Goal: Task Accomplishment & Management: Use online tool/utility

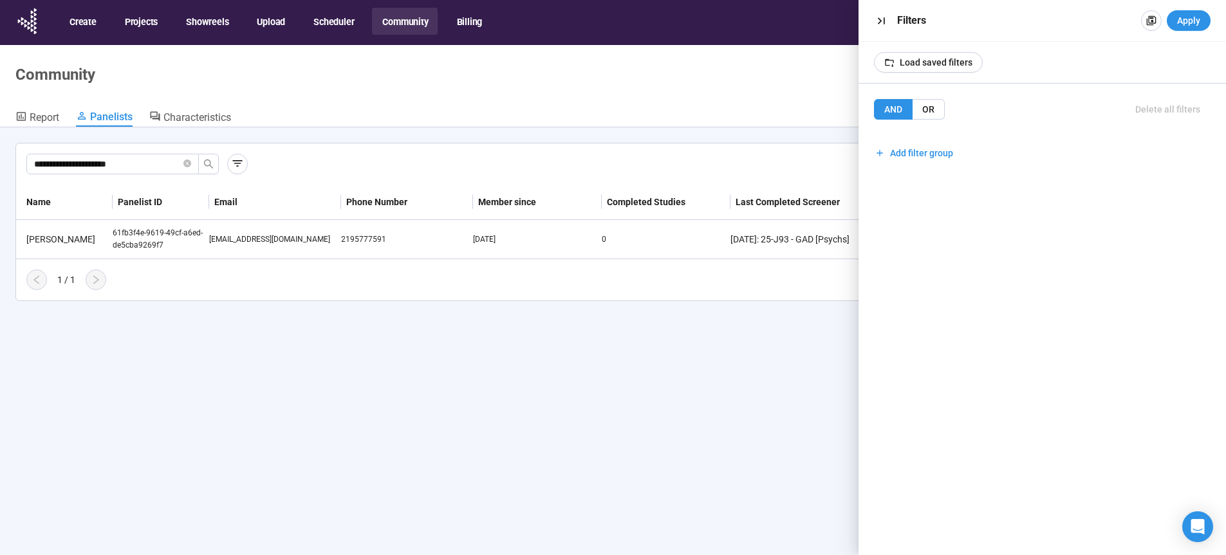
scroll to position [45, 0]
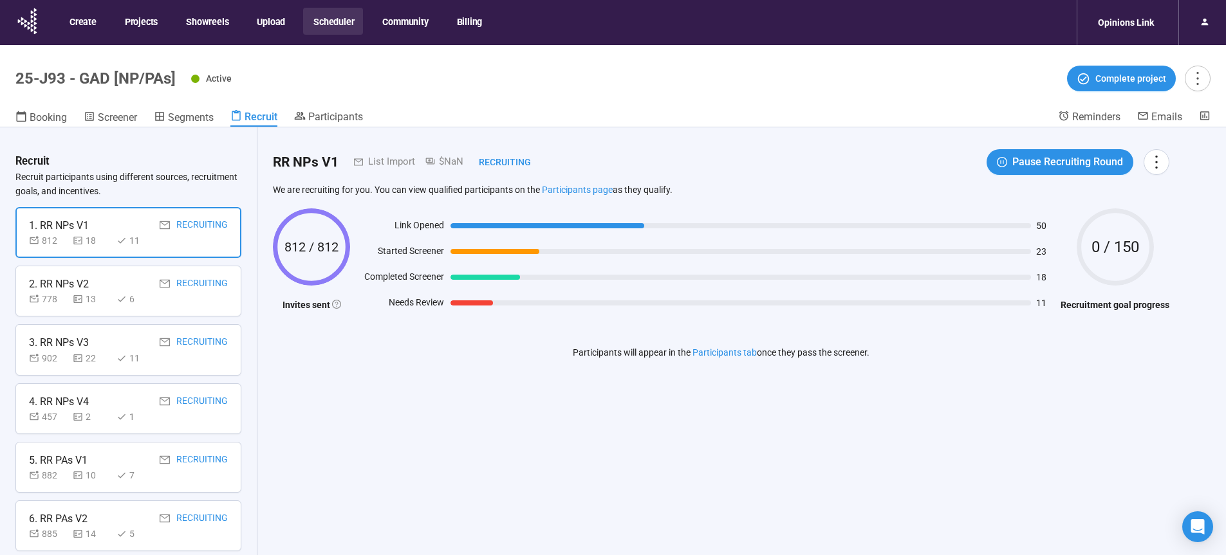
scroll to position [33, 0]
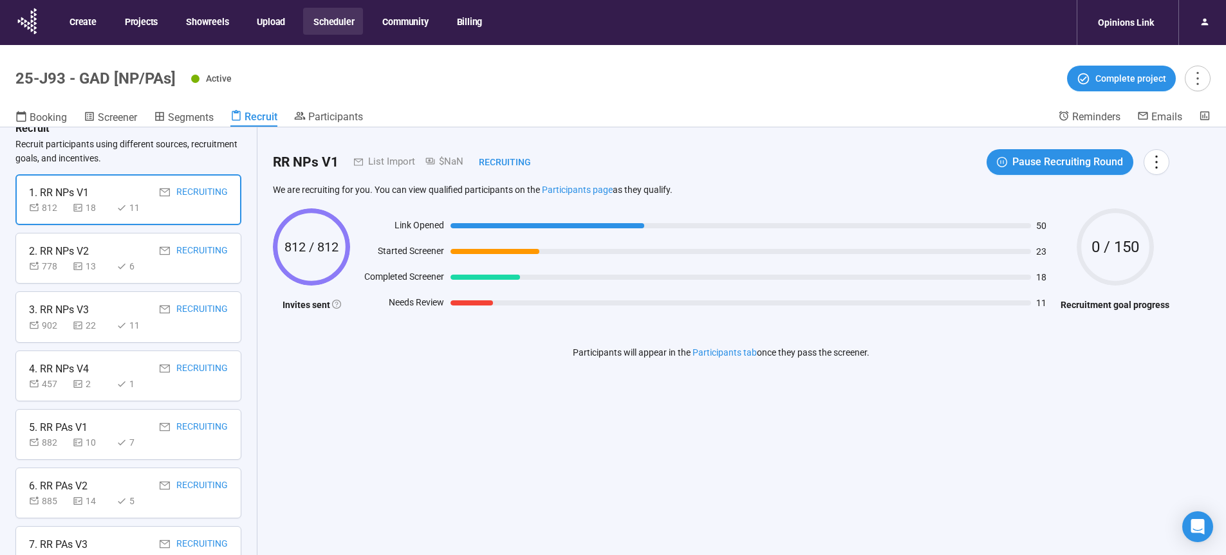
click at [327, 27] on button "Scheduler" at bounding box center [333, 21] width 60 height 27
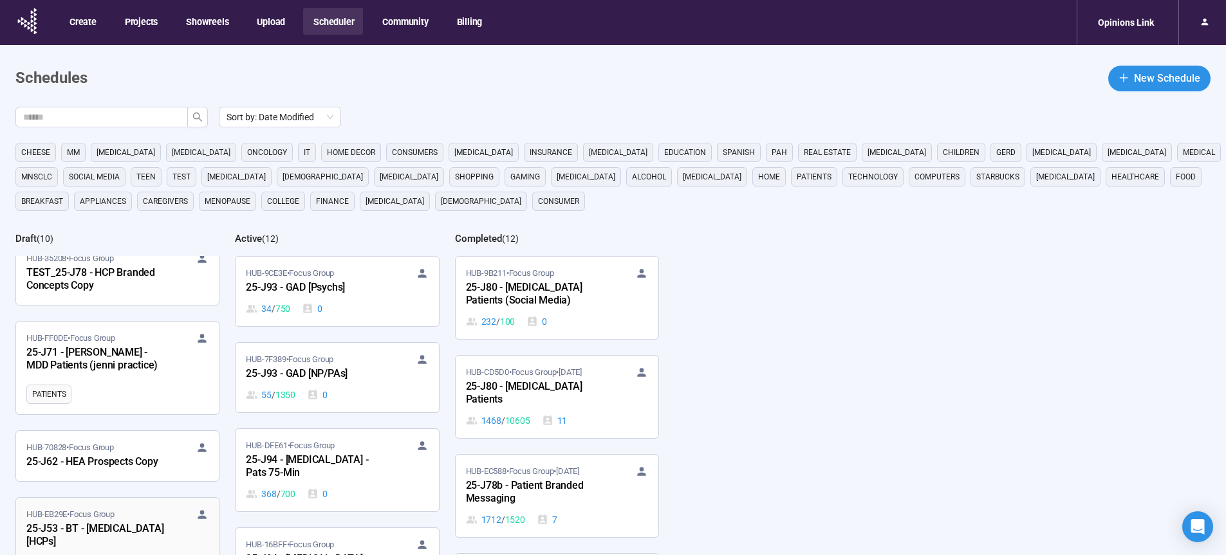
scroll to position [374, 0]
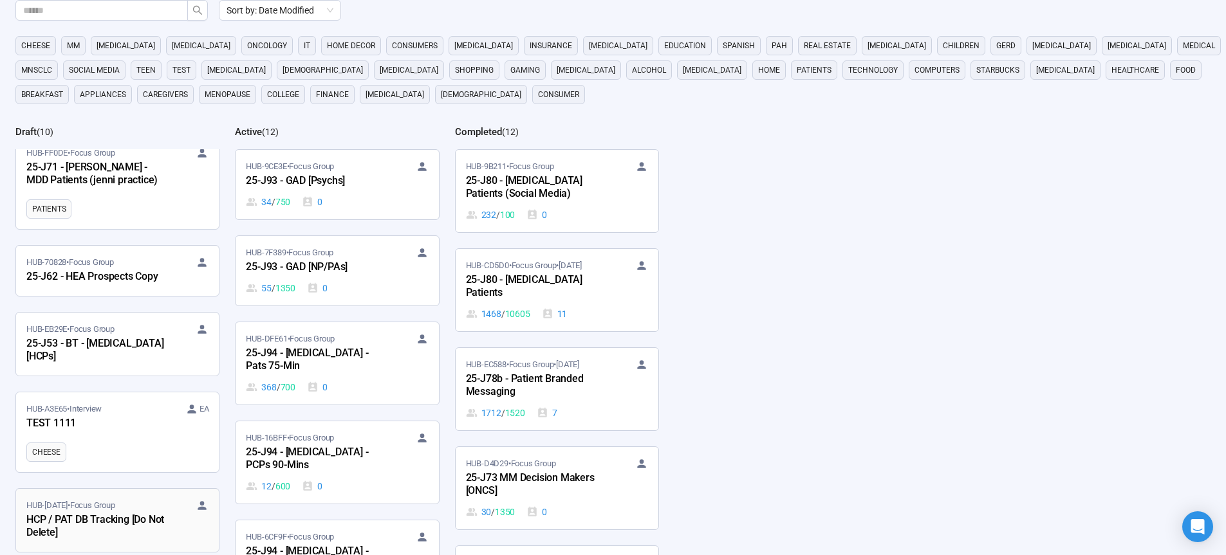
click at [129, 512] on div "HCP / PAT DB Tracking [Do Not Delete]" at bounding box center [97, 527] width 142 height 30
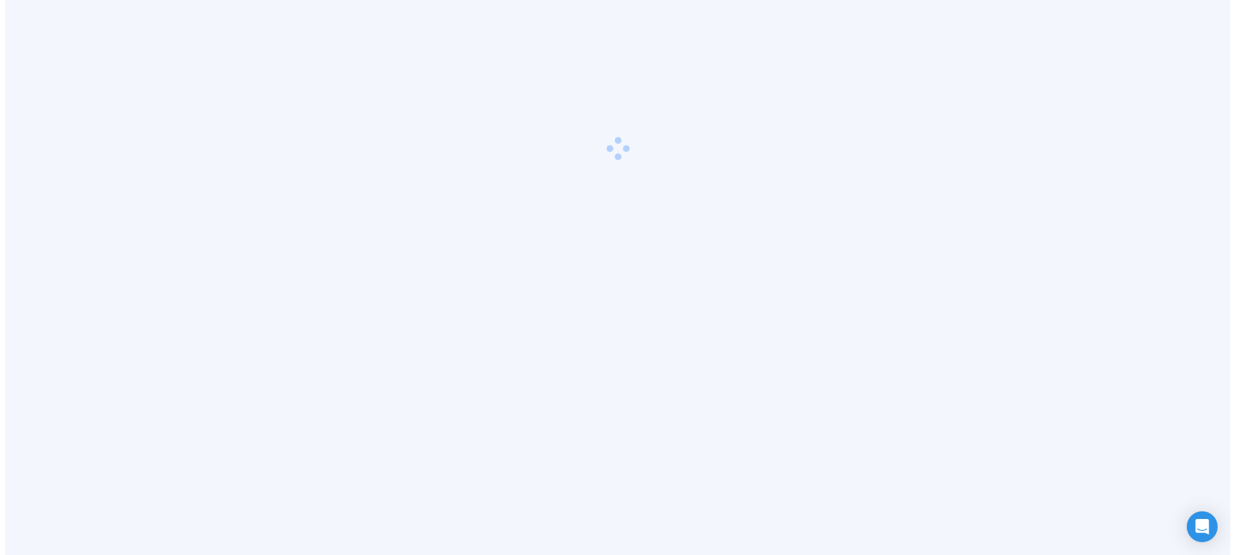
scroll to position [45, 0]
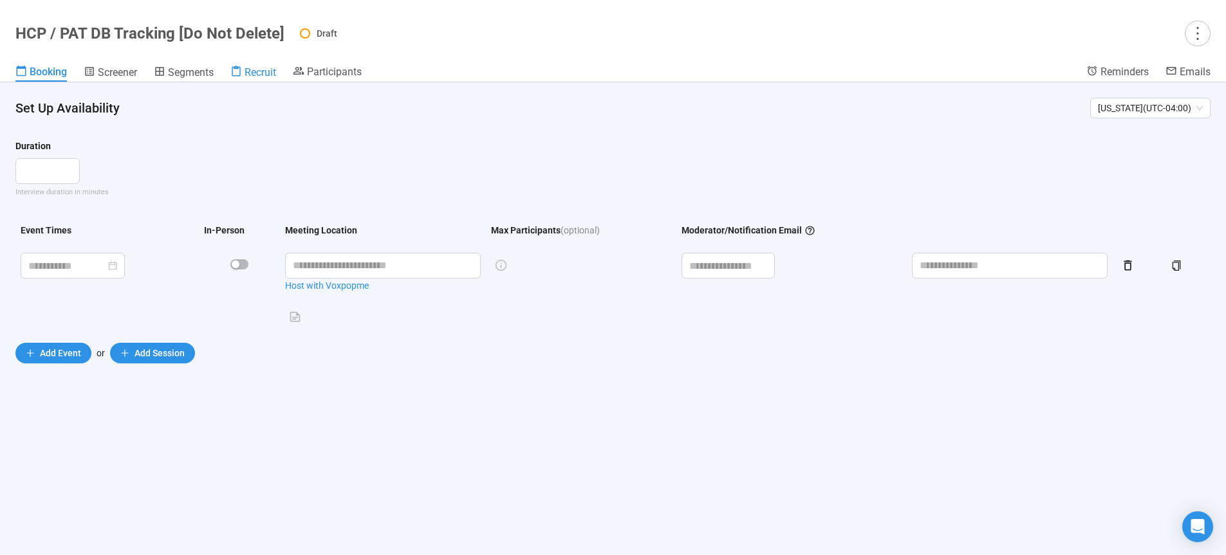
click at [262, 75] on span "Recruit" at bounding box center [261, 72] width 32 height 12
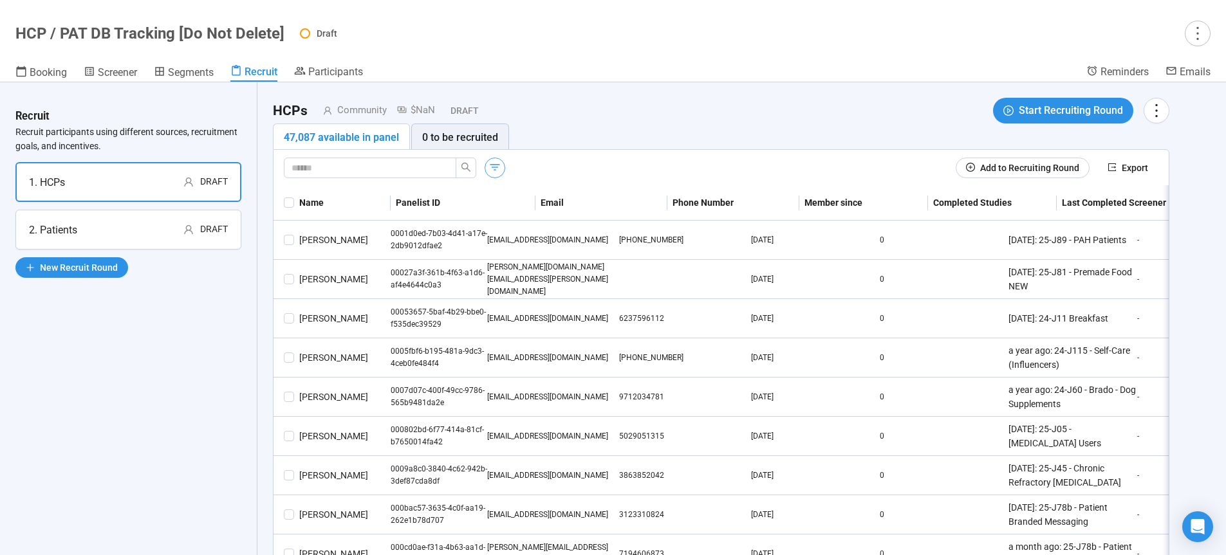
click at [488, 168] on icon "button" at bounding box center [494, 167] width 13 height 13
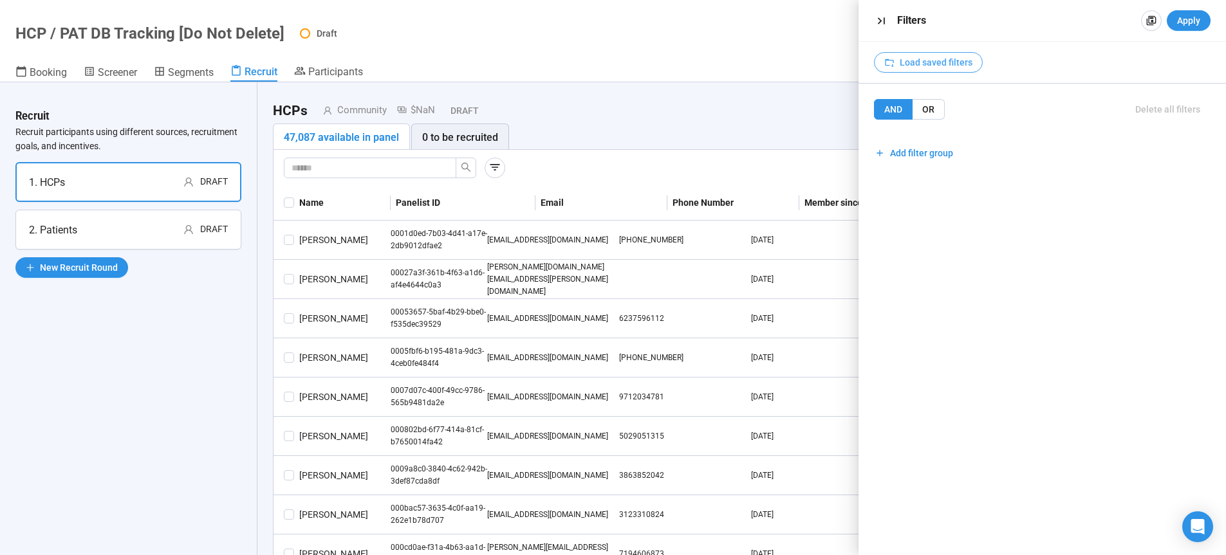
click at [917, 61] on span "Load saved filters" at bounding box center [936, 62] width 73 height 14
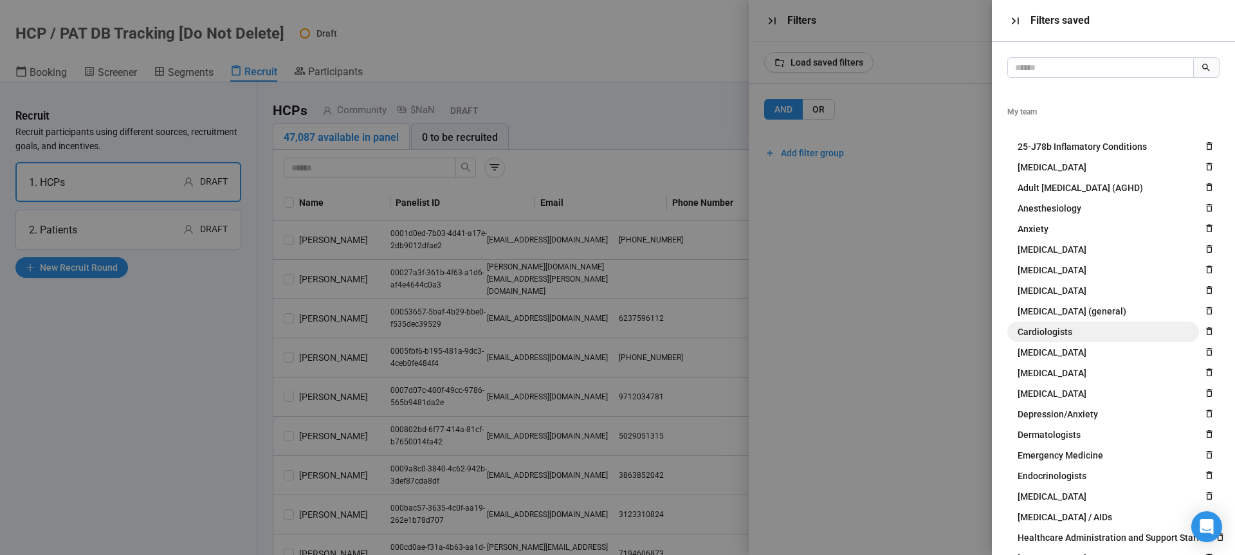
click at [1071, 335] on button "Cardiologists" at bounding box center [1104, 332] width 192 height 21
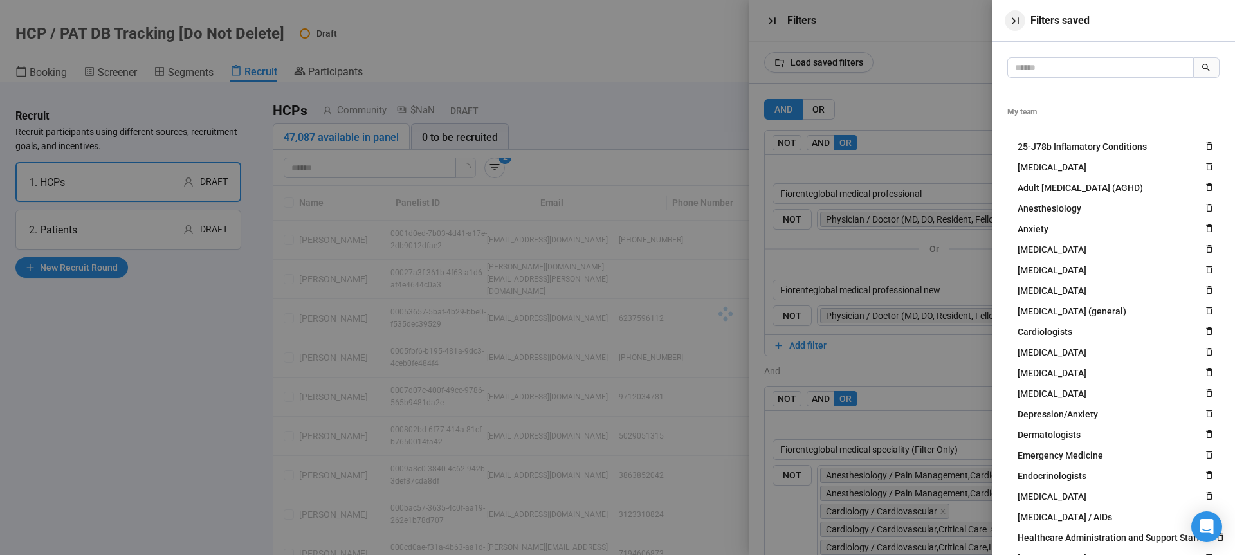
click at [1016, 21] on icon "button" at bounding box center [1016, 21] width 14 height 14
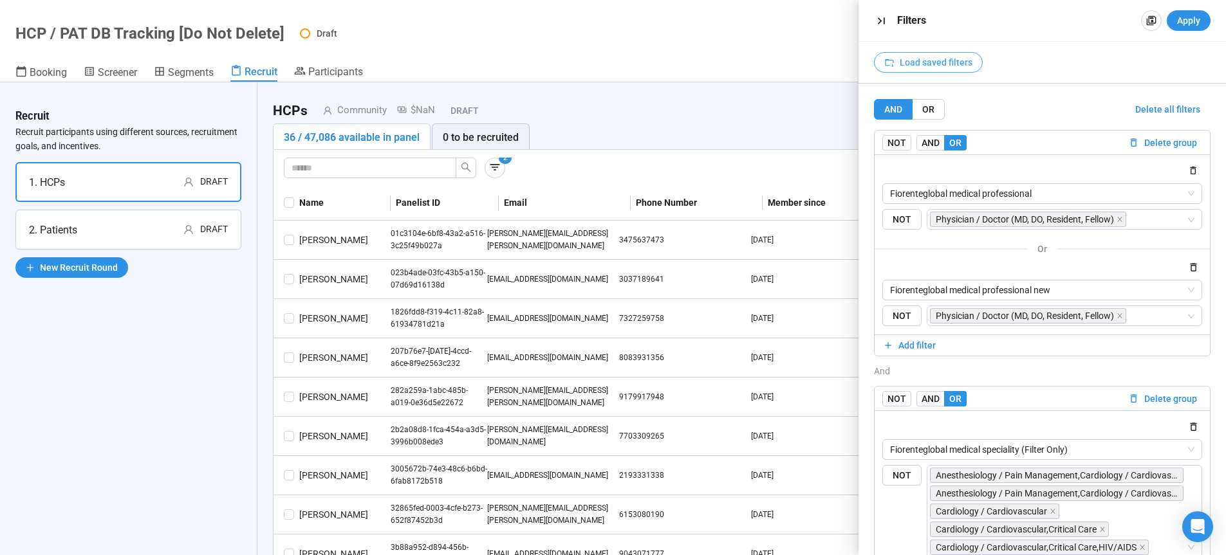
click at [955, 60] on span "Load saved filters" at bounding box center [936, 62] width 73 height 14
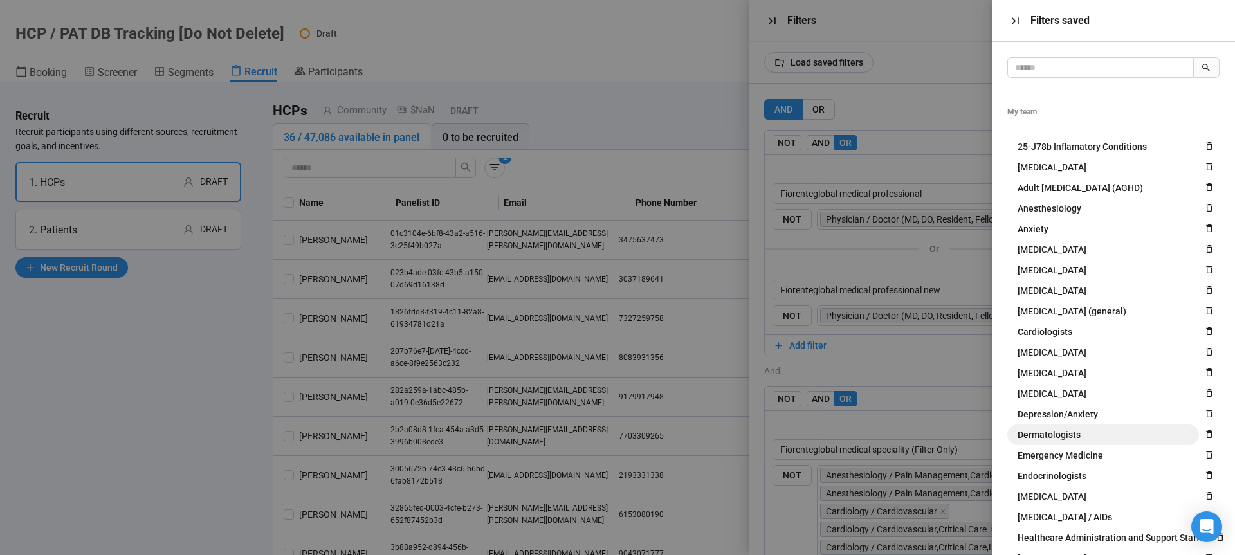
click at [1062, 434] on span "Dermatologists" at bounding box center [1049, 435] width 63 height 14
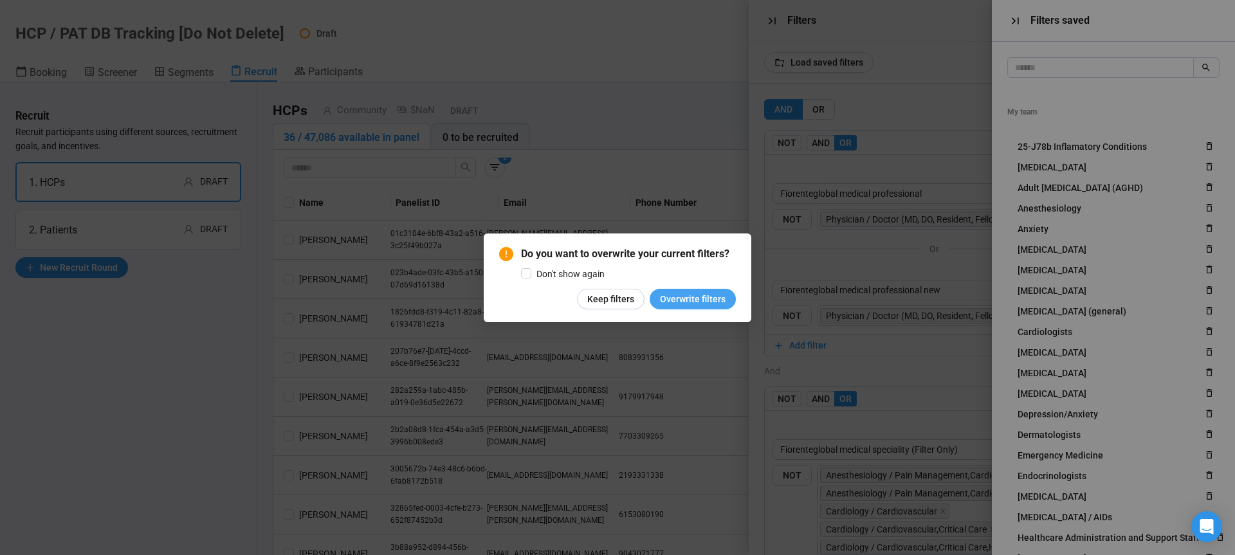
click at [712, 299] on span "Overwrite filters" at bounding box center [693, 299] width 66 height 14
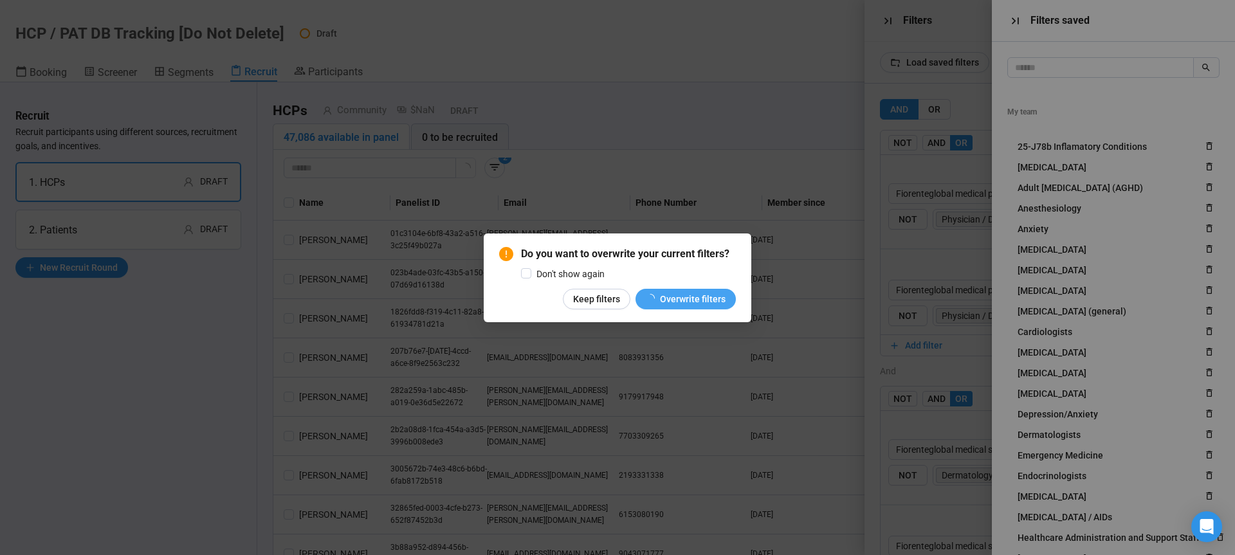
click at [712, 299] on div "Do you want to overwrite your current filters? Don't show again Keep filters Ov…" at bounding box center [617, 277] width 1235 height 555
click at [699, 300] on div "Do you want to overwrite your current filters? Don't show again Keep filters Ov…" at bounding box center [617, 277] width 1235 height 555
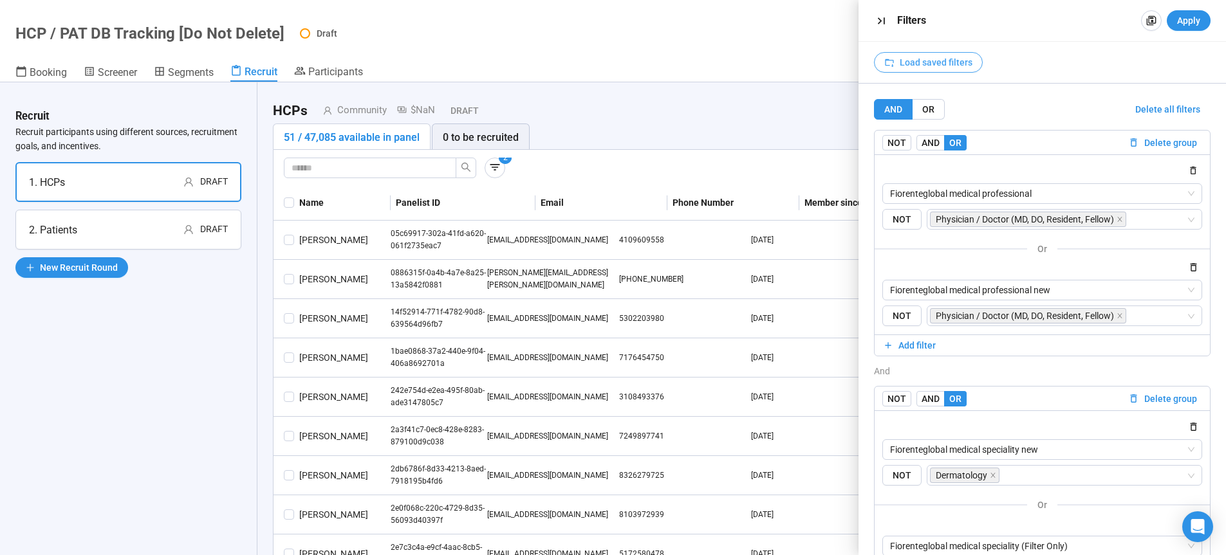
click at [937, 62] on span "Load saved filters" at bounding box center [936, 62] width 73 height 14
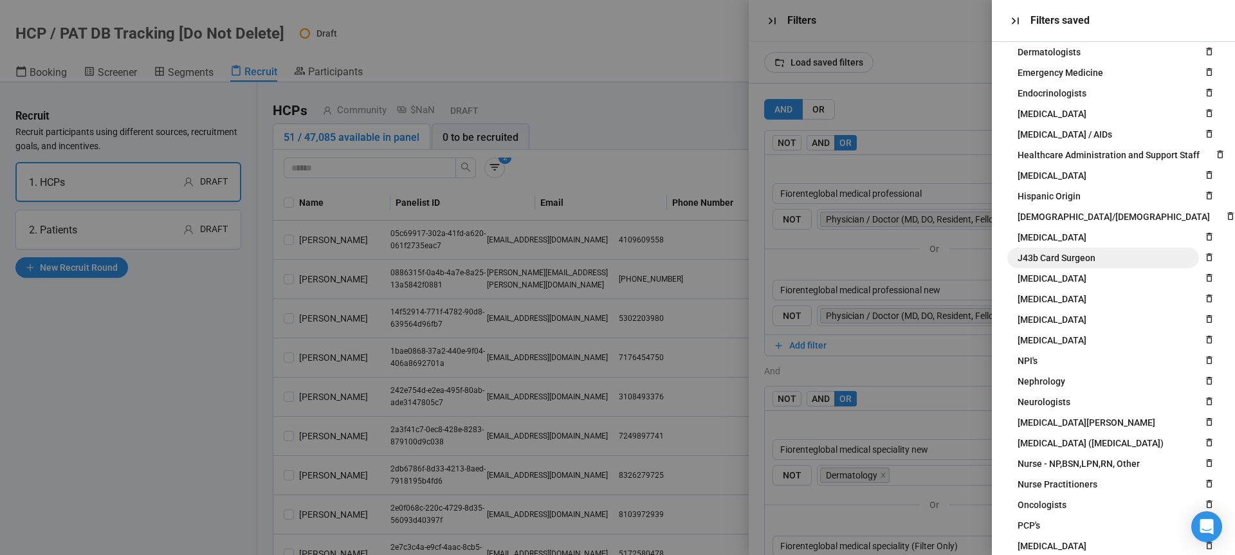
scroll to position [263, 0]
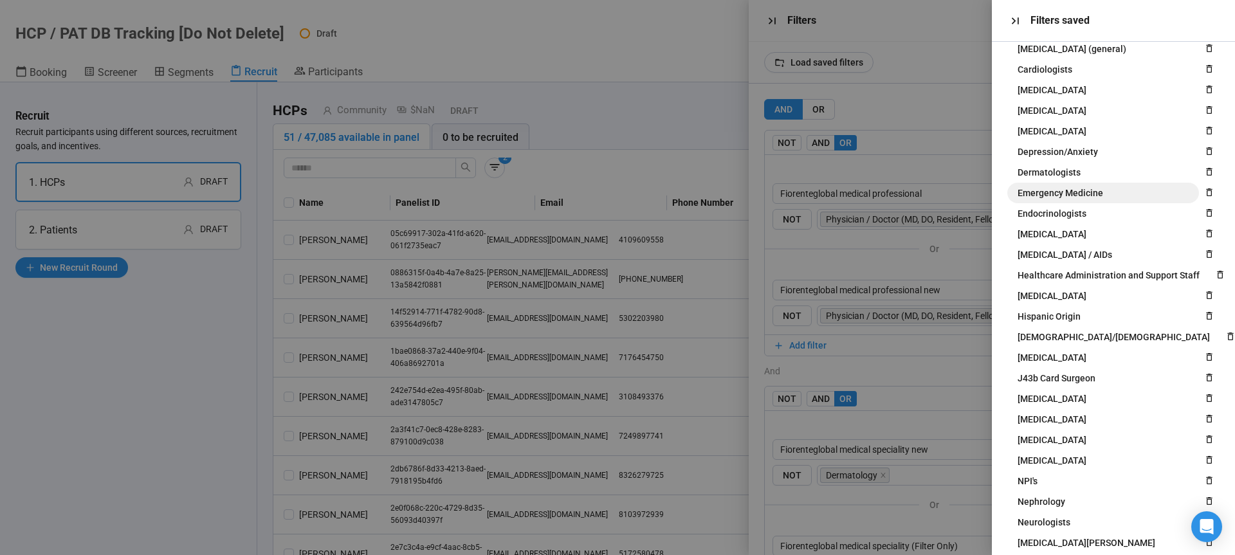
click at [1074, 190] on span "Emergency Medicine" at bounding box center [1061, 193] width 86 height 14
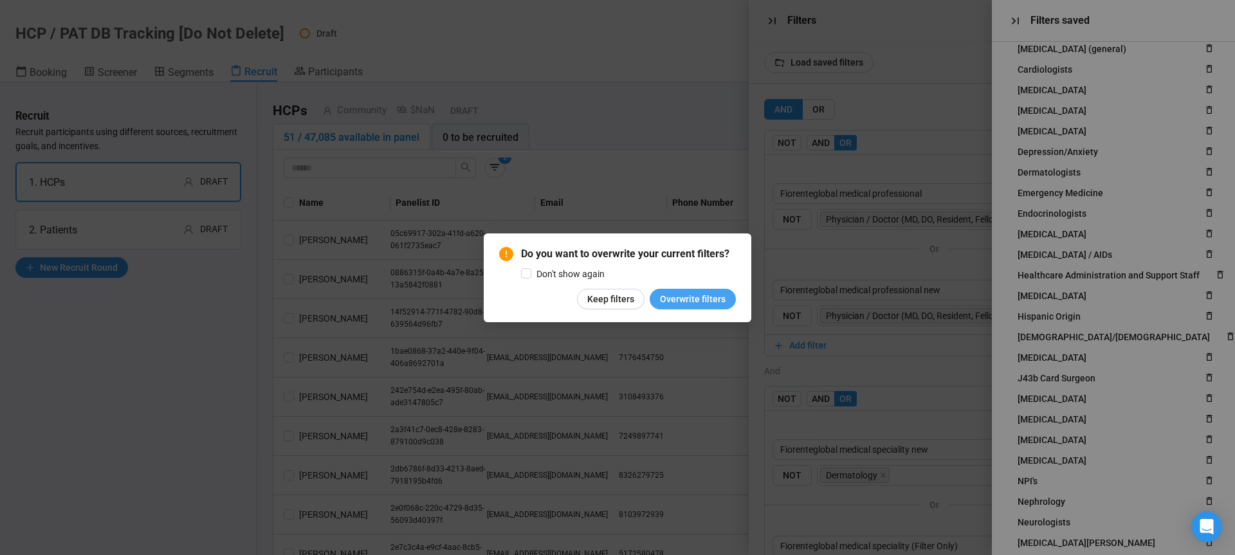
click at [705, 297] on span "Overwrite filters" at bounding box center [693, 299] width 66 height 14
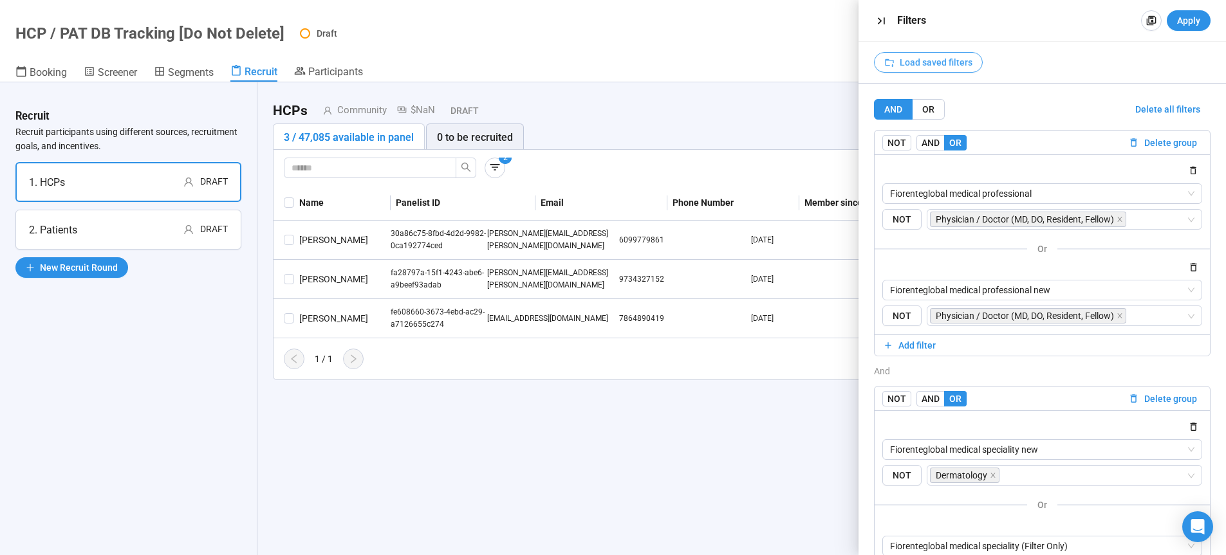
click at [928, 62] on span "Load saved filters" at bounding box center [936, 62] width 73 height 14
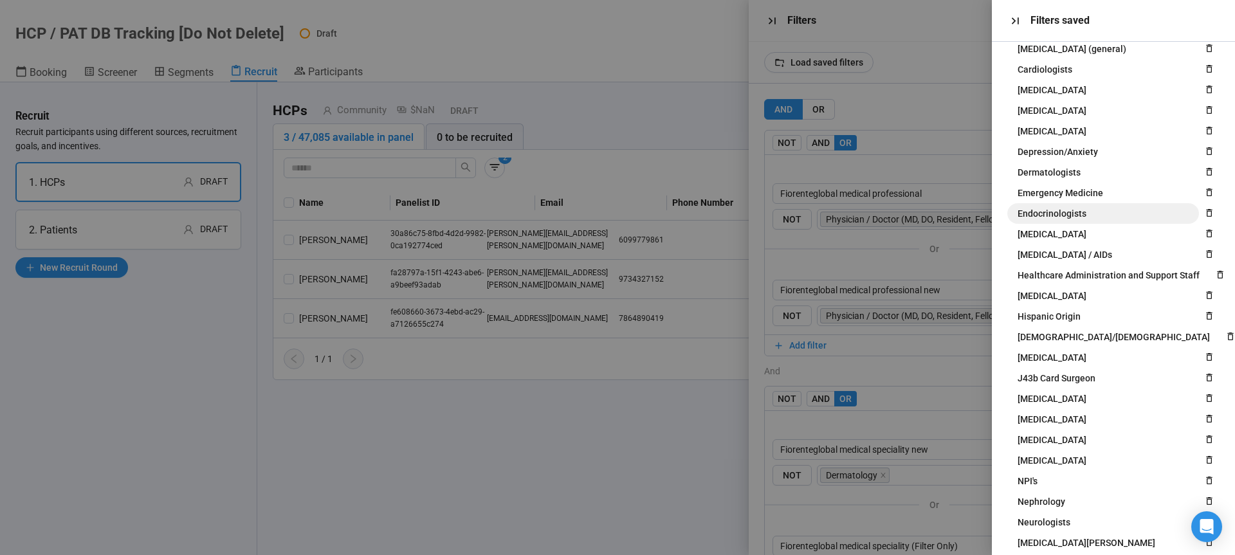
click at [1069, 221] on span "Endocrinologists" at bounding box center [1052, 214] width 69 height 14
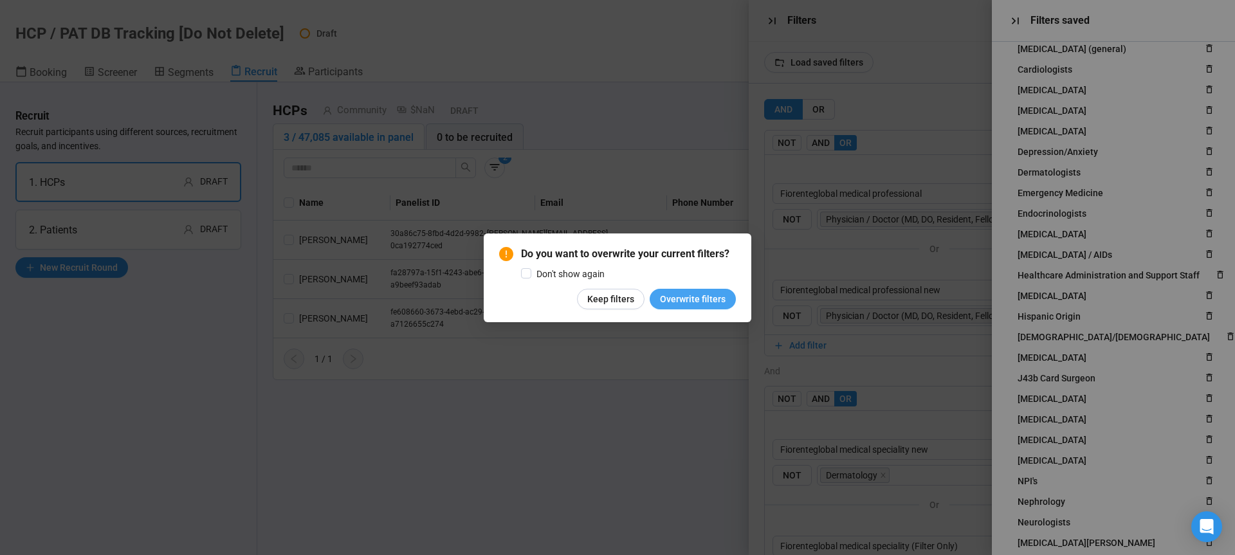
drag, startPoint x: 1228, startPoint y: 443, endPoint x: 712, endPoint y: 300, distance: 536.1
click at [712, 300] on span "Overwrite filters" at bounding box center [693, 299] width 66 height 14
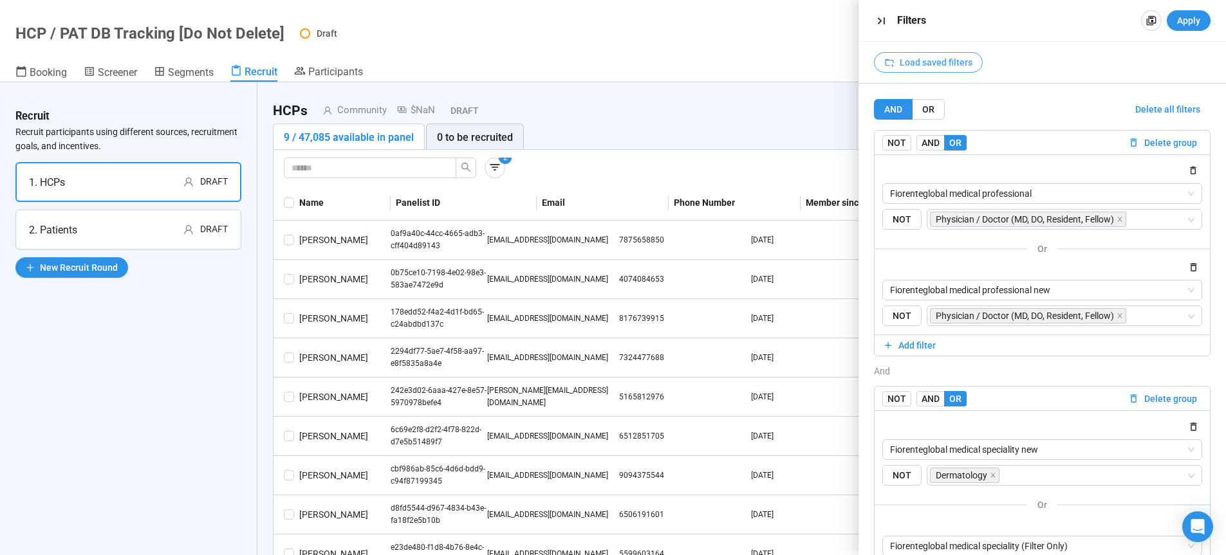
click at [920, 64] on span "Load saved filters" at bounding box center [936, 62] width 73 height 14
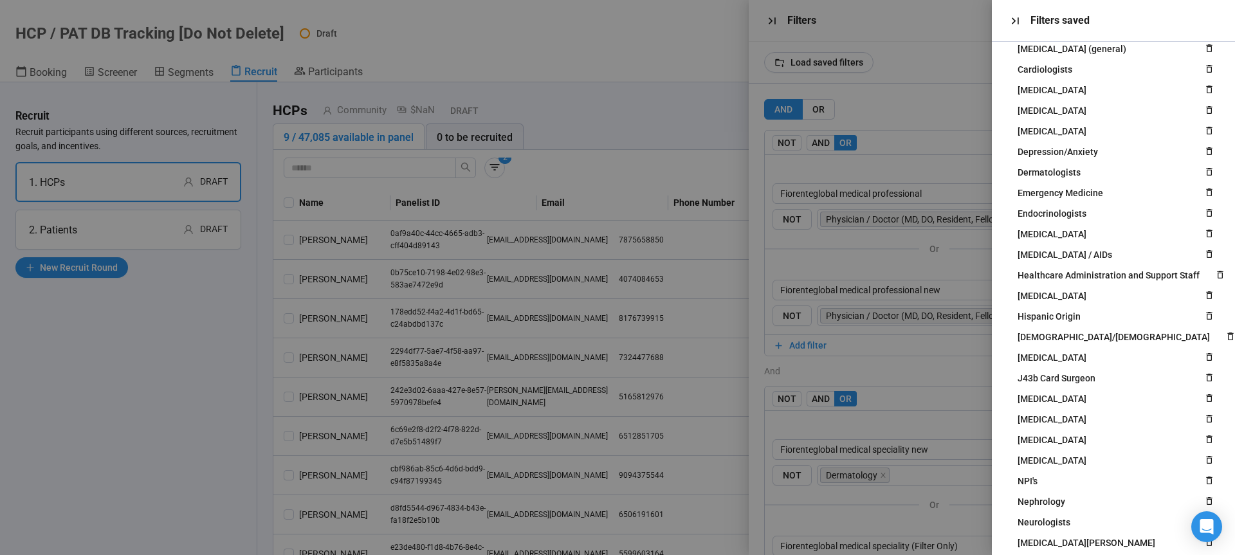
click at [843, 64] on div at bounding box center [617, 277] width 1235 height 555
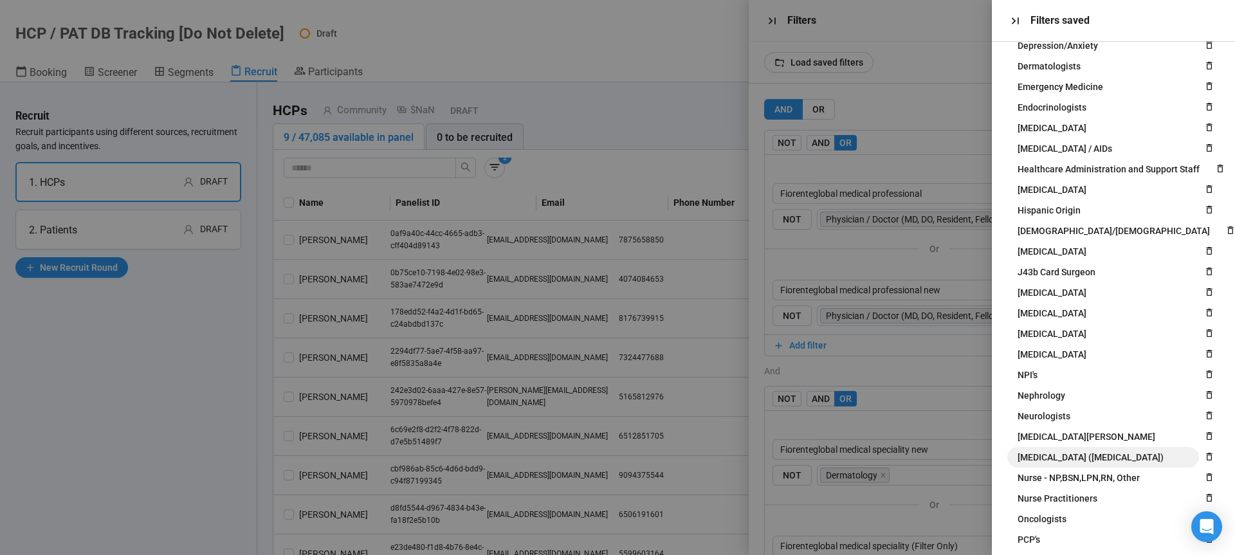
scroll to position [427, 0]
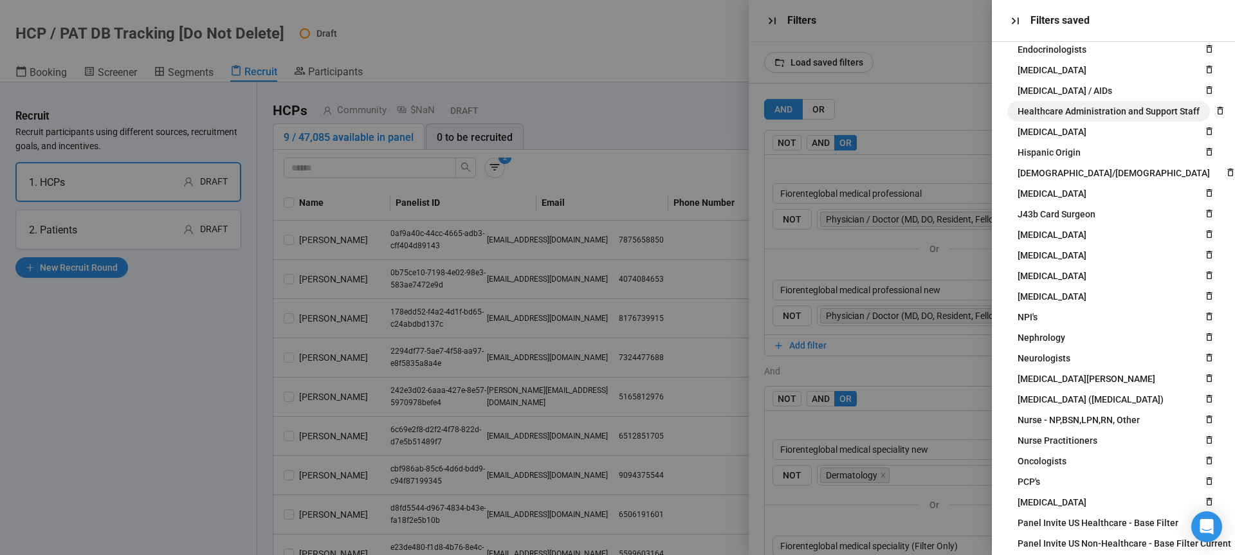
click at [1096, 111] on span "Healthcare Administration and Support Staff" at bounding box center [1109, 111] width 182 height 14
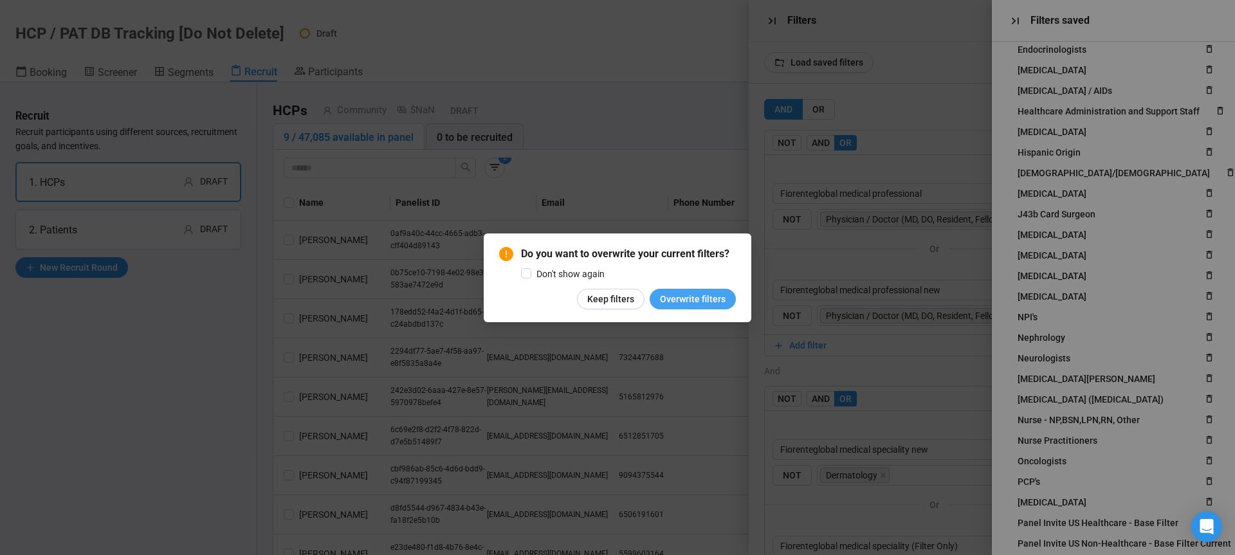
click at [702, 295] on span "Overwrite filters" at bounding box center [693, 299] width 66 height 14
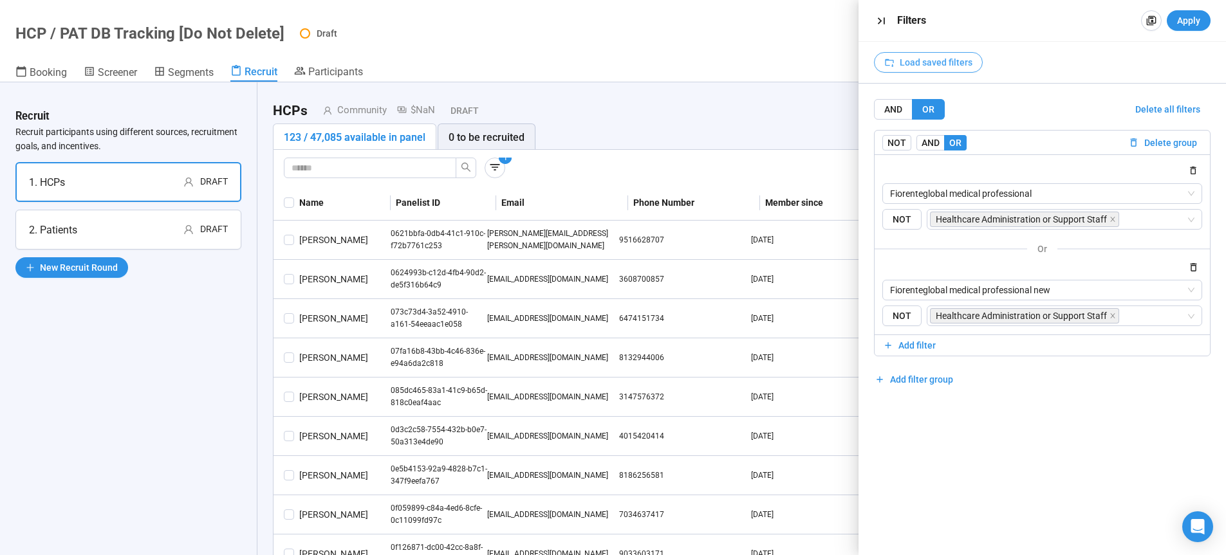
click at [933, 66] on span "Load saved filters" at bounding box center [936, 62] width 73 height 14
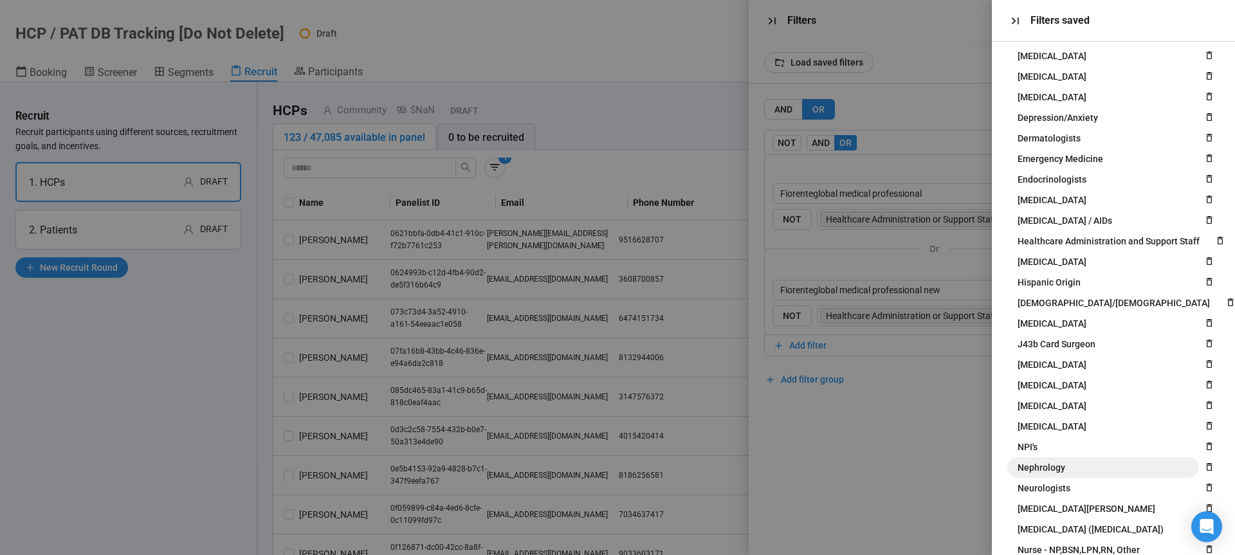
scroll to position [361, 0]
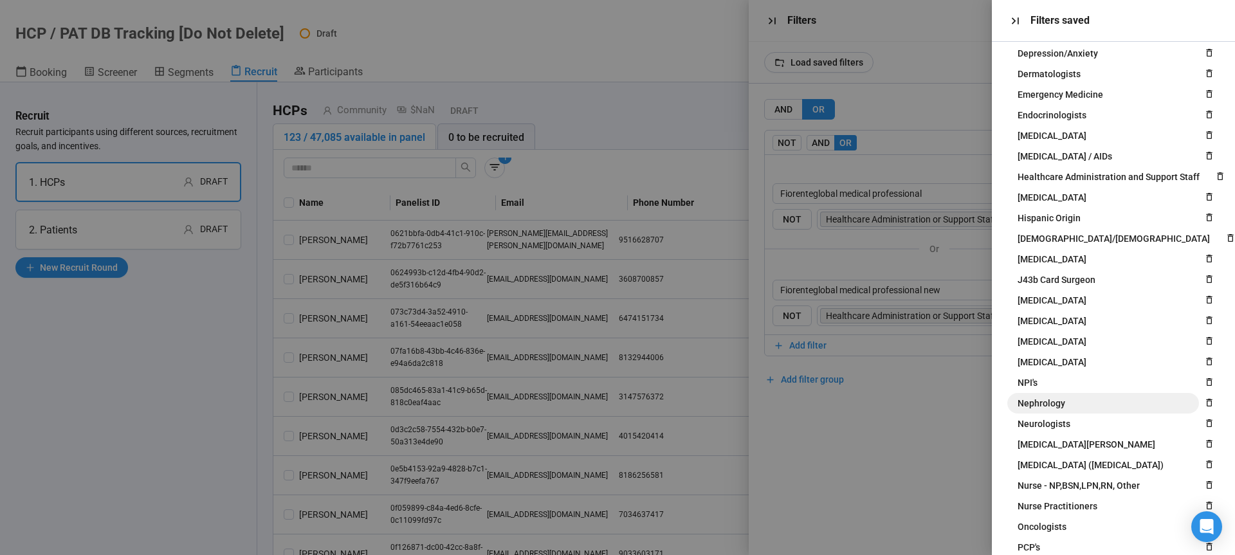
click at [1060, 401] on span "Nephrology" at bounding box center [1042, 403] width 48 height 14
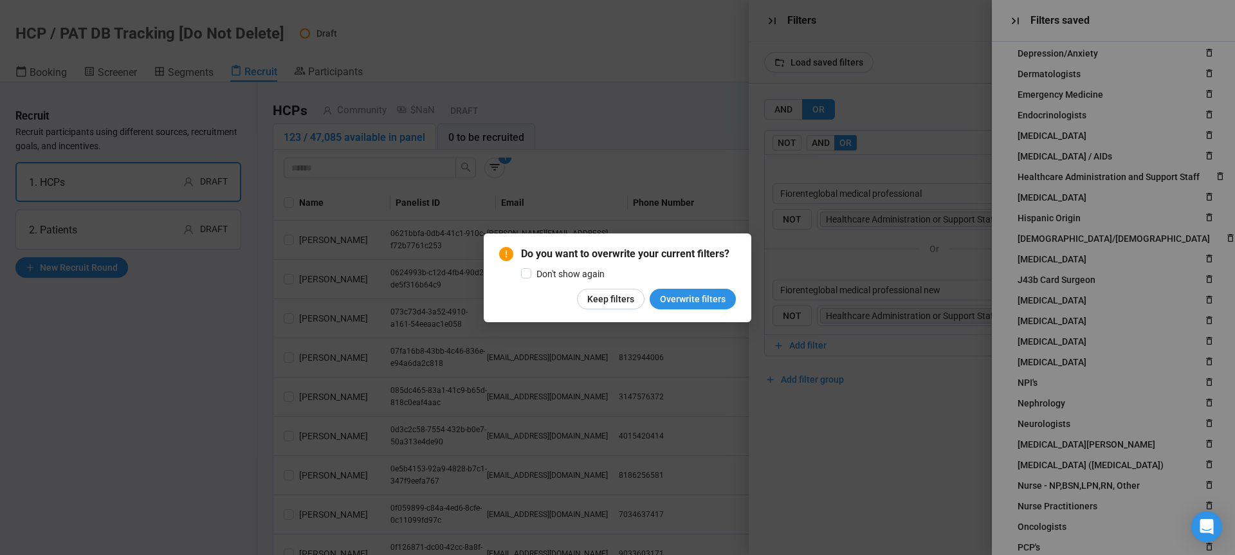
click at [726, 300] on button "Overwrite filters" at bounding box center [693, 299] width 86 height 21
click at [715, 299] on div "Do you want to overwrite your current filters? Don't show again Keep filters Ov…" at bounding box center [617, 277] width 1235 height 555
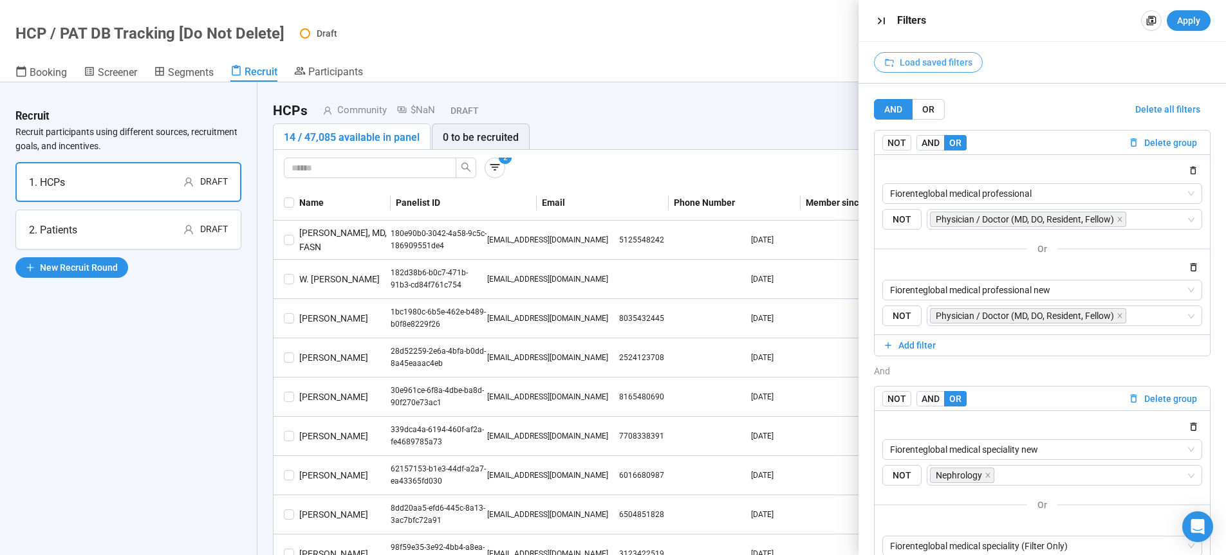
click at [924, 66] on span "Load saved filters" at bounding box center [936, 62] width 73 height 14
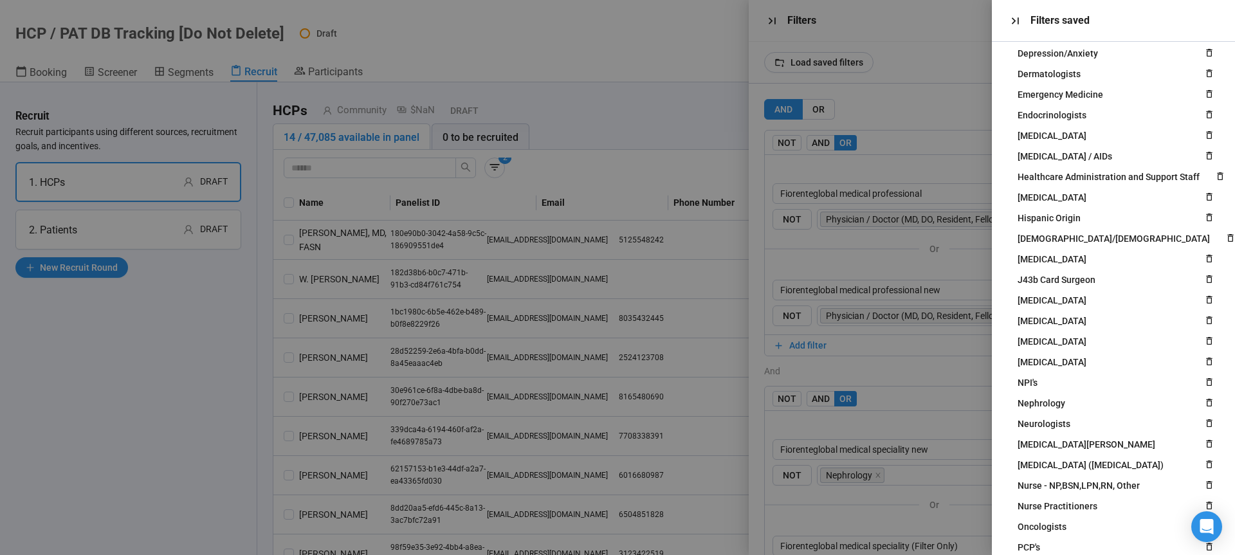
scroll to position [470, 0]
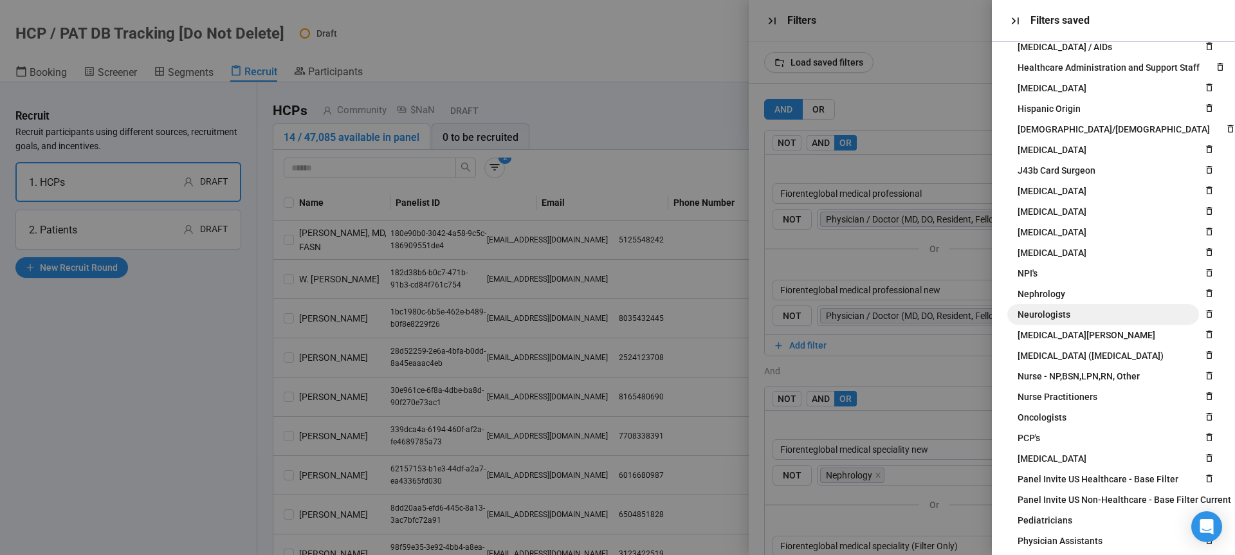
click at [1048, 315] on span "Neurologists" at bounding box center [1044, 315] width 53 height 14
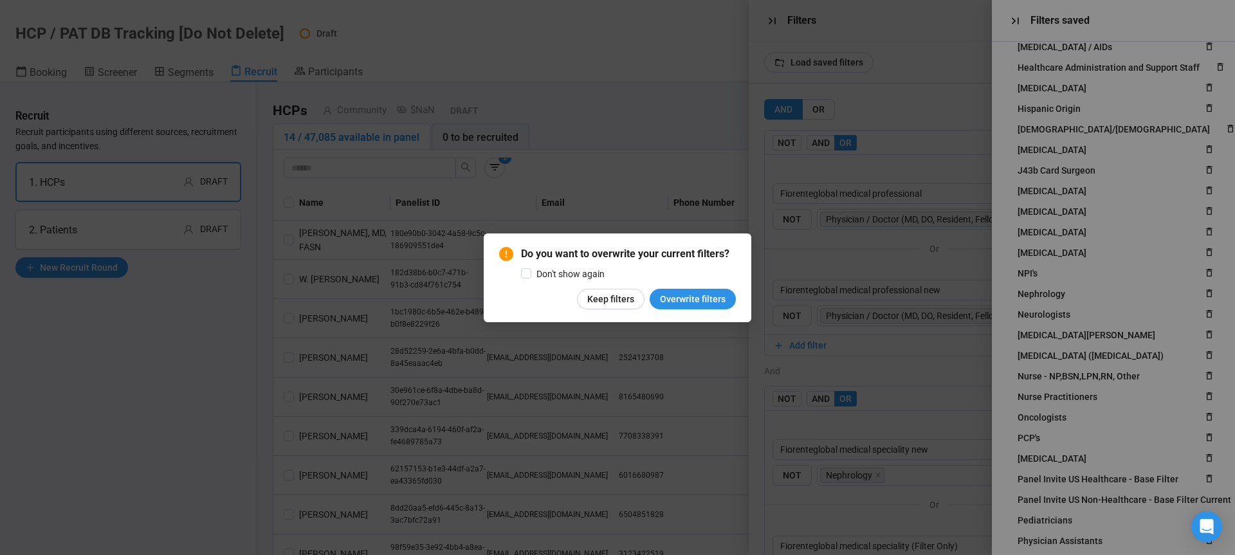
click at [739, 284] on div "Do you want to overwrite your current filters? Don't show again Keep filters Ov…" at bounding box center [618, 278] width 268 height 89
click at [719, 294] on span "Overwrite filters" at bounding box center [693, 299] width 66 height 14
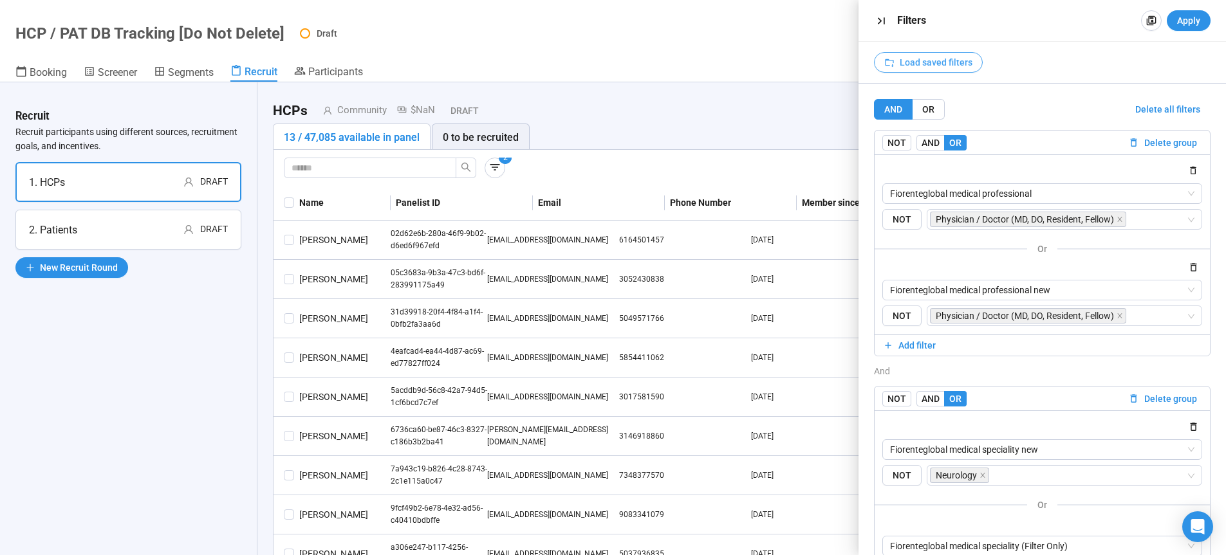
click at [932, 64] on span "Load saved filters" at bounding box center [936, 62] width 73 height 14
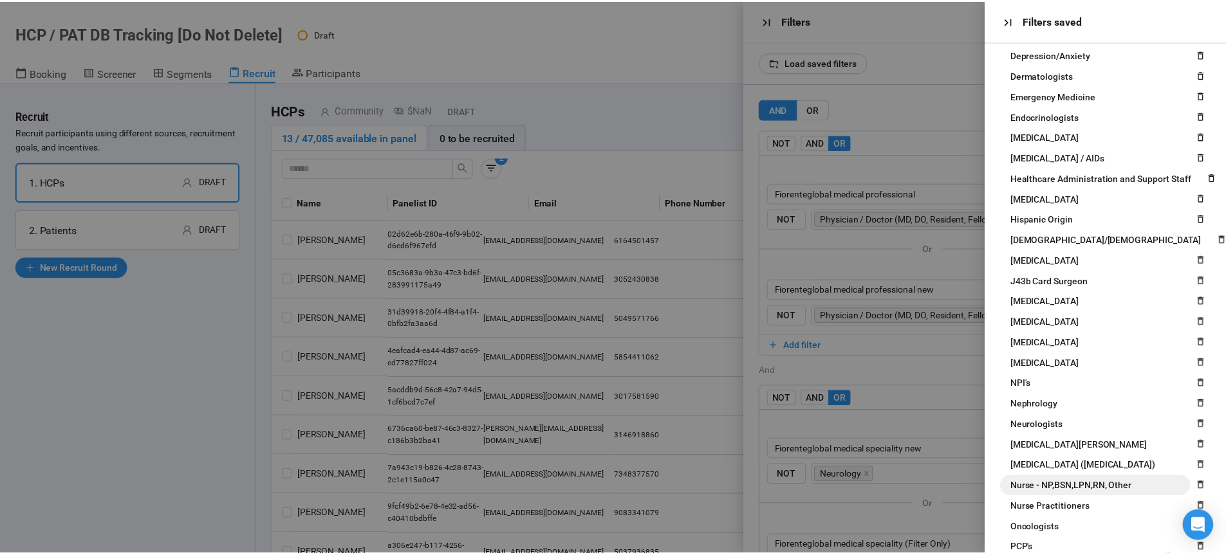
scroll to position [361, 0]
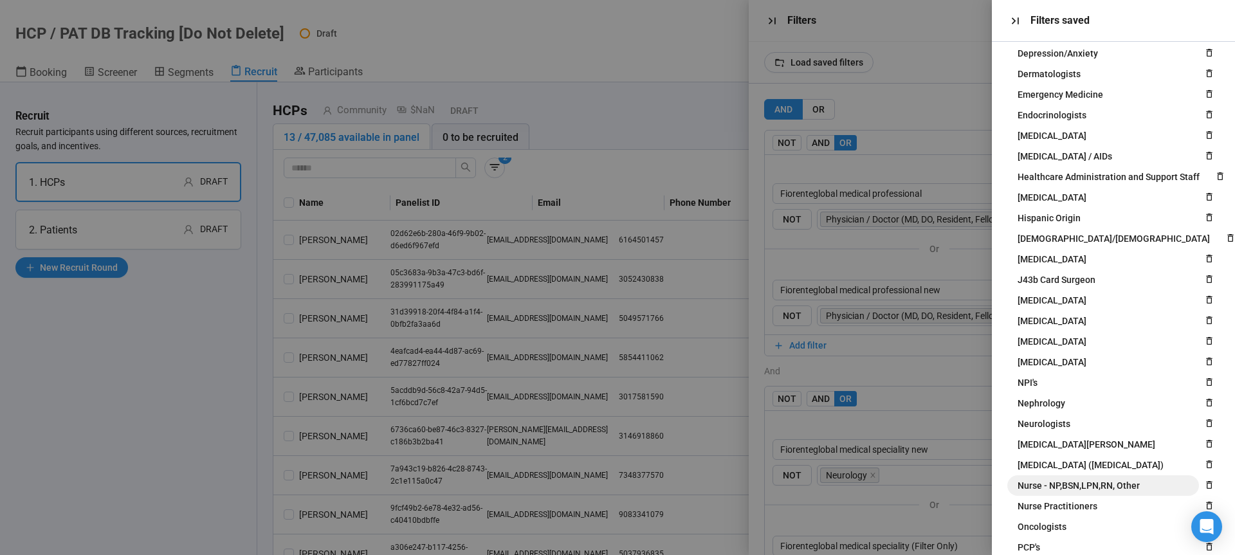
click at [1087, 488] on span "Nurse - NP,BSN,LPN,RN, Other" at bounding box center [1079, 486] width 122 height 14
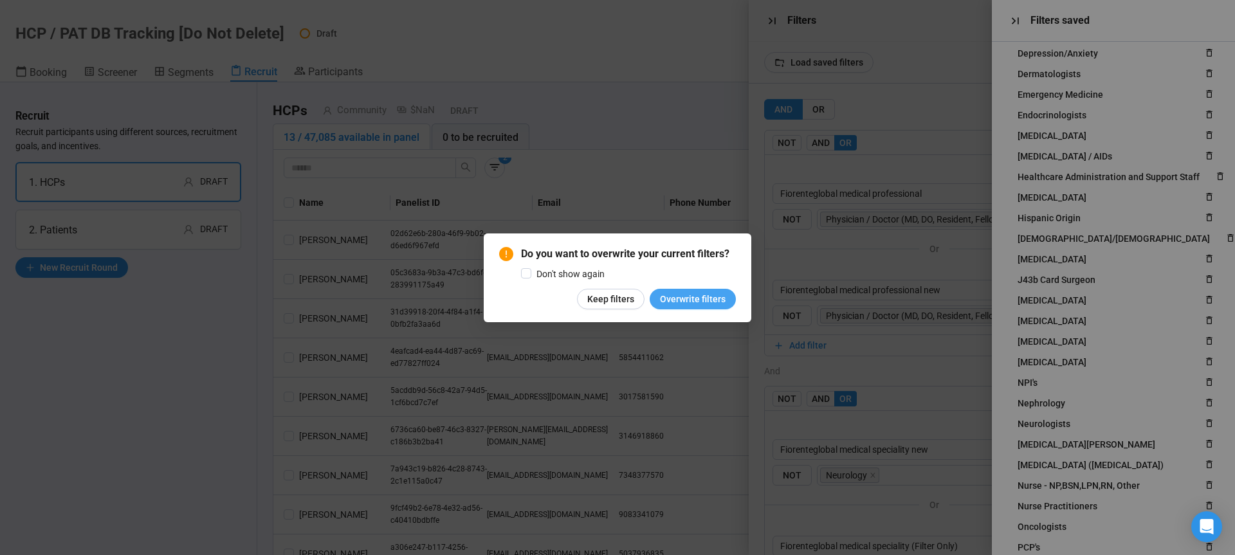
click at [690, 299] on span "Overwrite filters" at bounding box center [693, 299] width 66 height 14
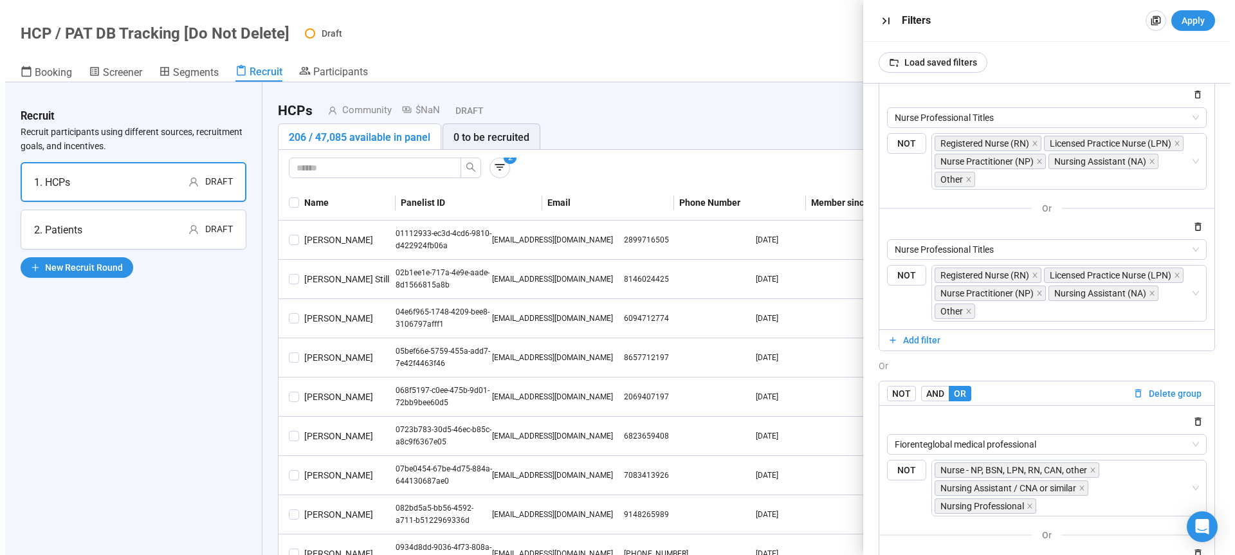
scroll to position [54, 0]
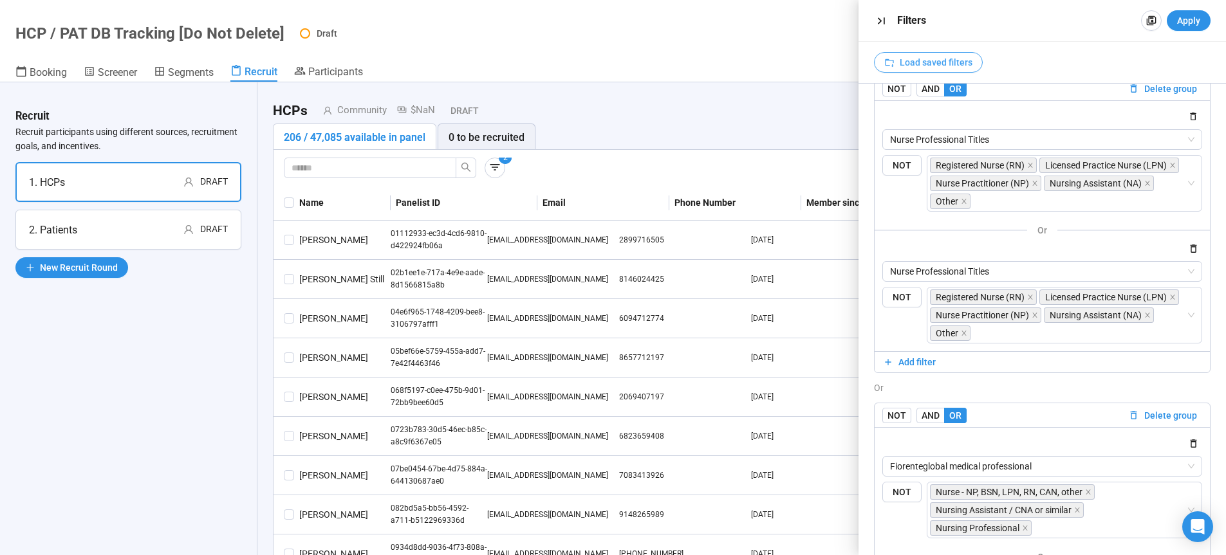
click at [921, 62] on span "Load saved filters" at bounding box center [936, 62] width 73 height 14
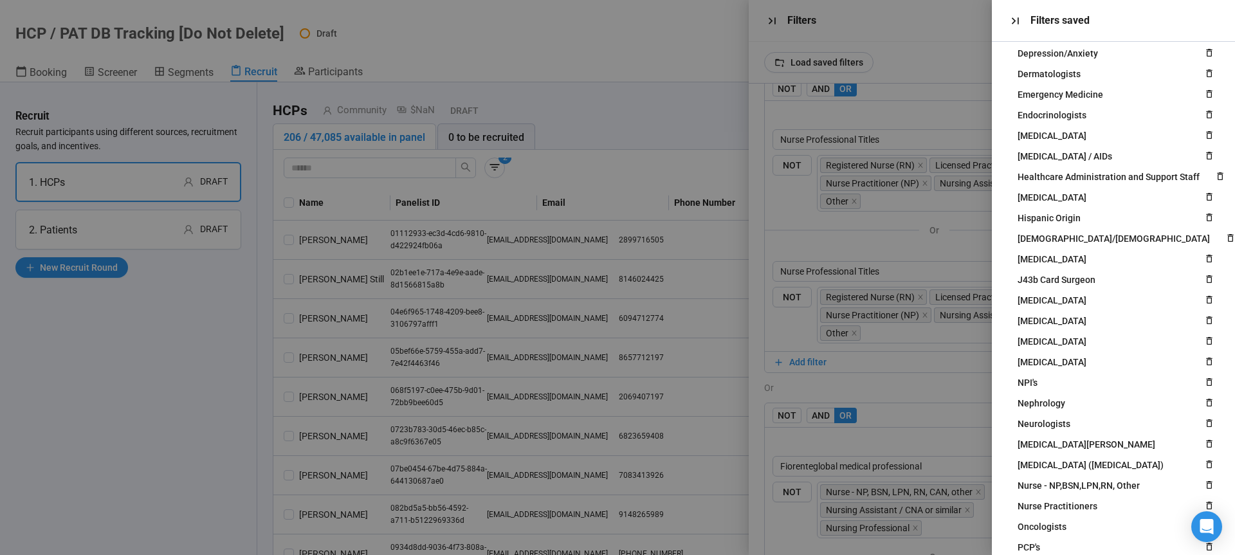
scroll to position [667, 0]
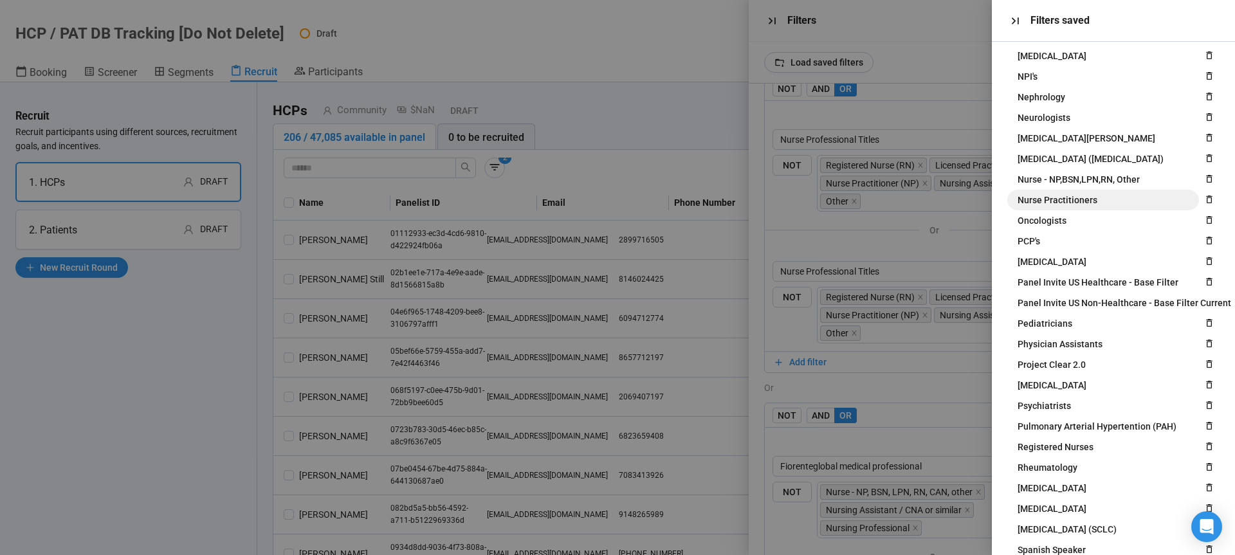
click at [1073, 203] on span "Nurse Practitioners" at bounding box center [1058, 200] width 80 height 14
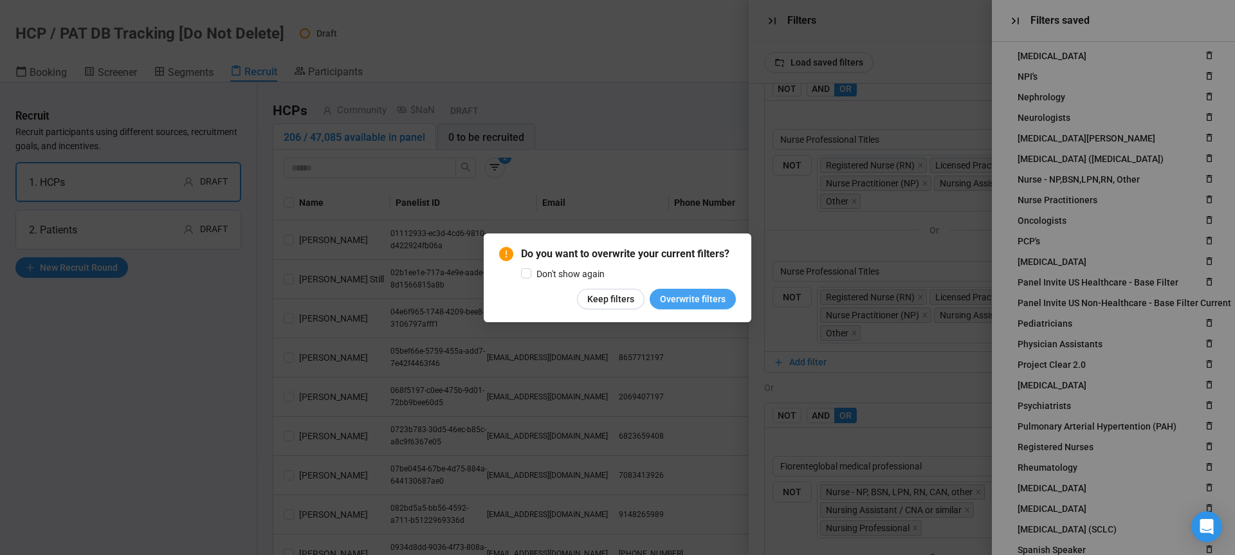
click at [717, 302] on span "Overwrite filters" at bounding box center [693, 299] width 66 height 14
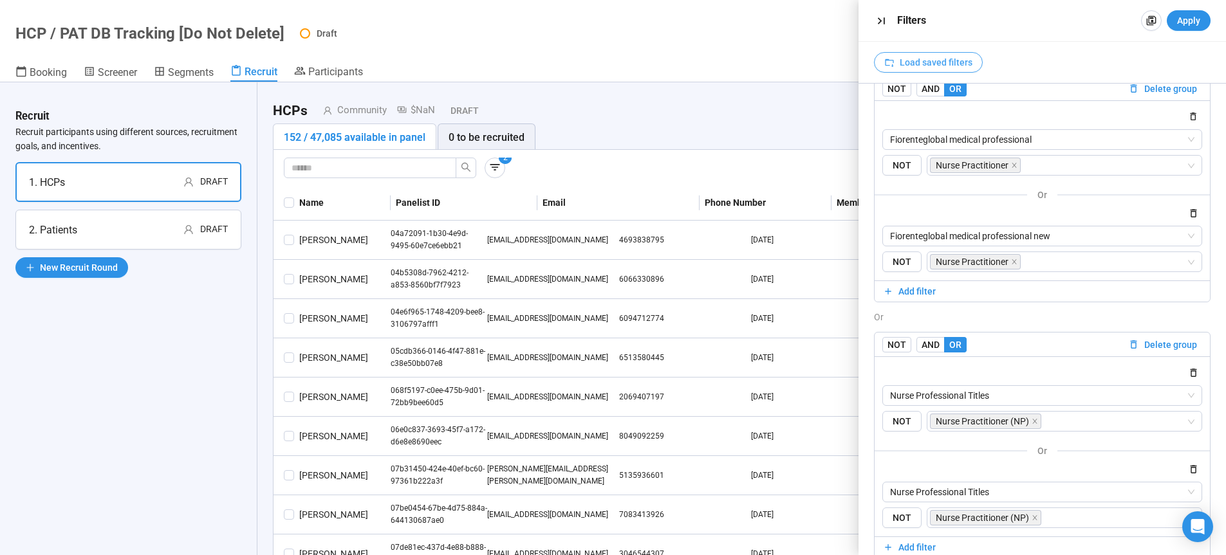
click at [926, 59] on span "Load saved filters" at bounding box center [936, 62] width 73 height 14
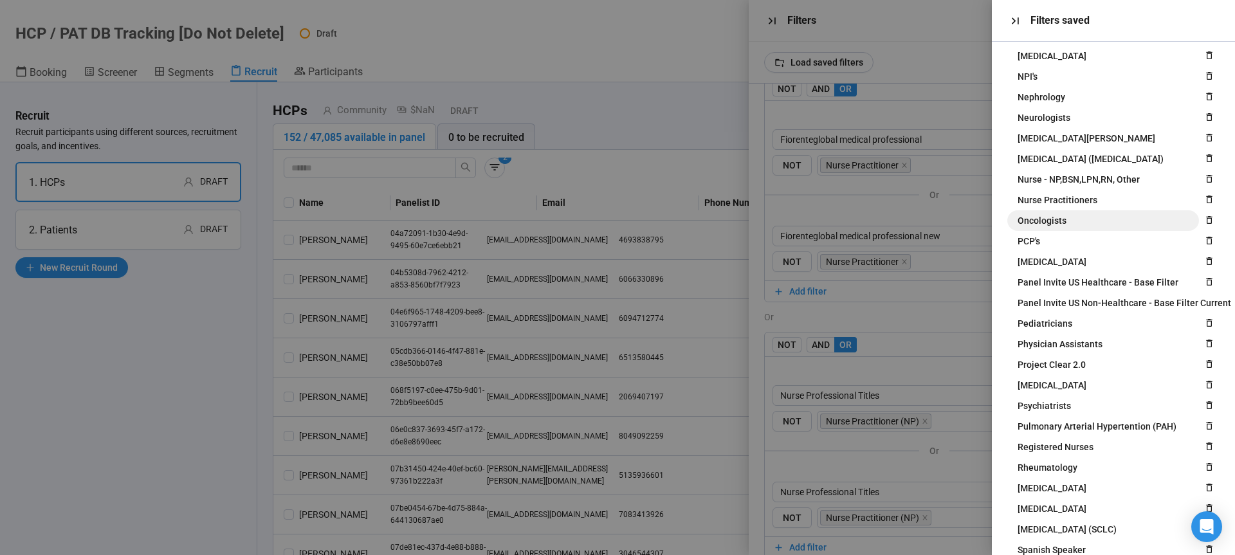
click at [1059, 224] on span "Oncologists" at bounding box center [1042, 221] width 49 height 14
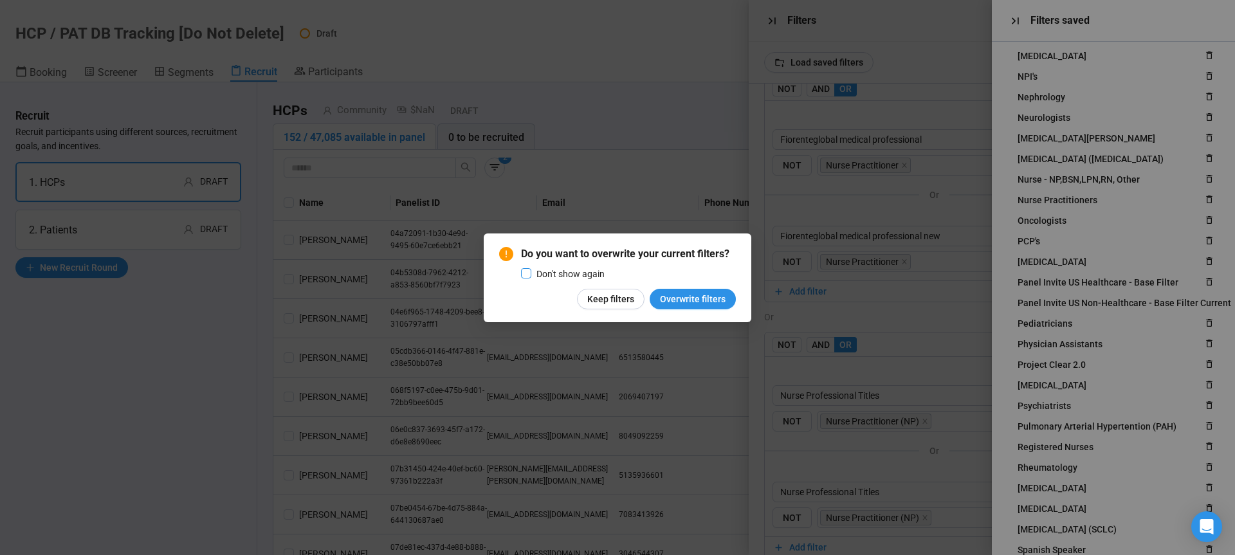
click at [554, 277] on span "Don't show again" at bounding box center [570, 274] width 78 height 14
click at [678, 297] on span "Overwrite filters" at bounding box center [693, 299] width 66 height 14
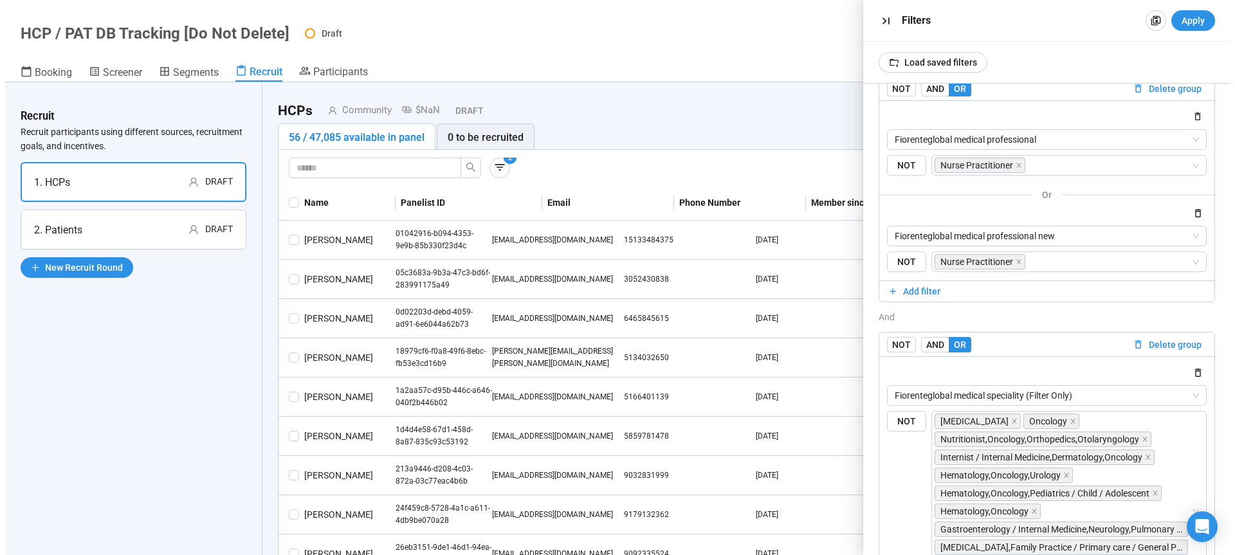
scroll to position [0, 0]
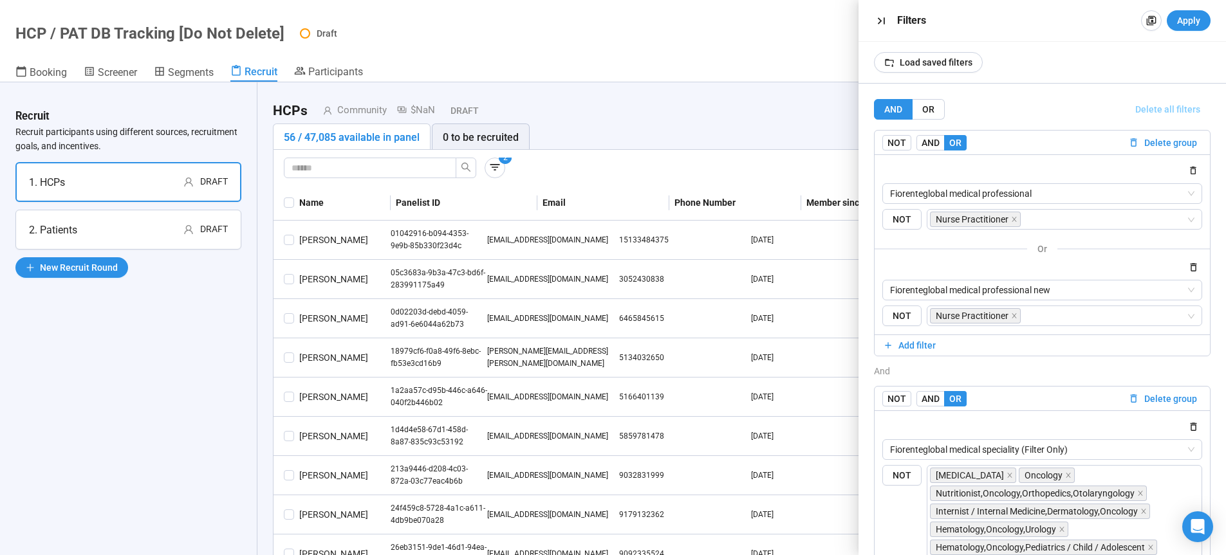
click at [1169, 109] on span "Delete all filters" at bounding box center [1167, 109] width 65 height 14
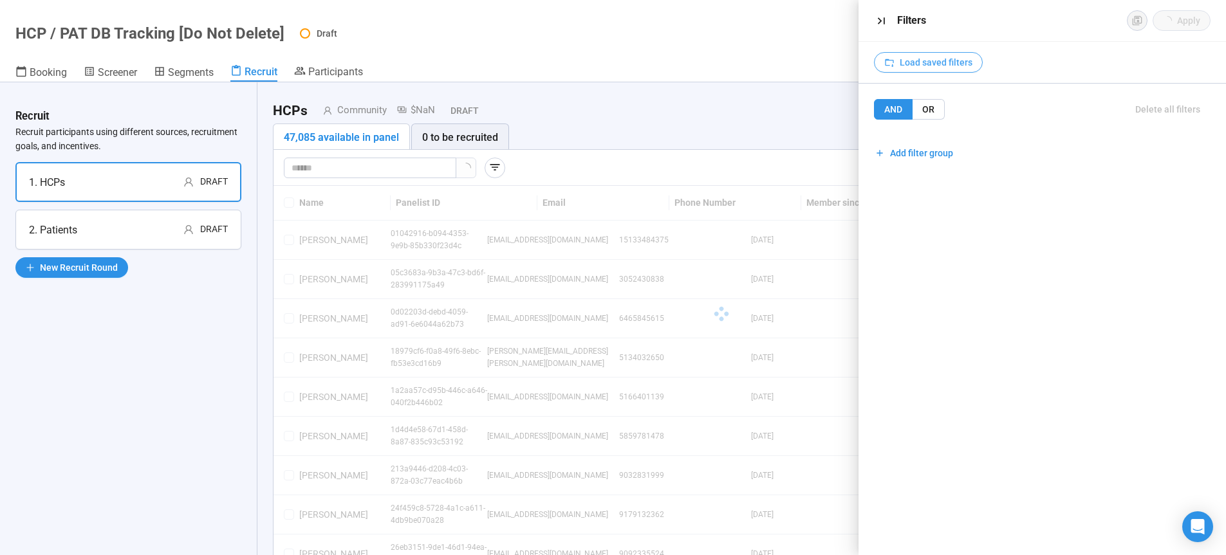
click at [934, 60] on span "Load saved filters" at bounding box center [936, 62] width 73 height 14
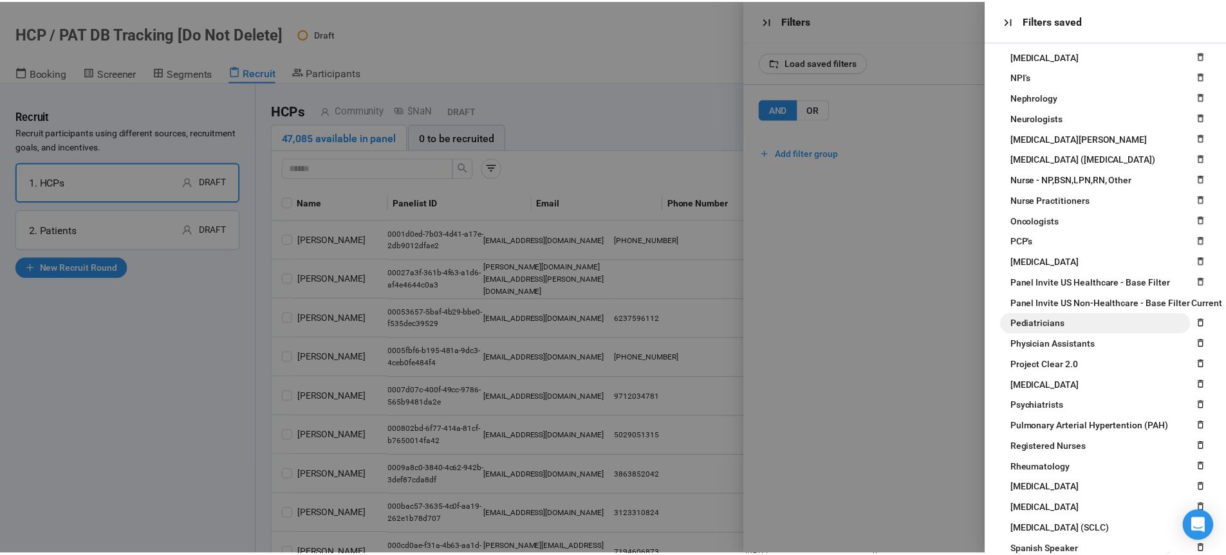
scroll to position [768, 0]
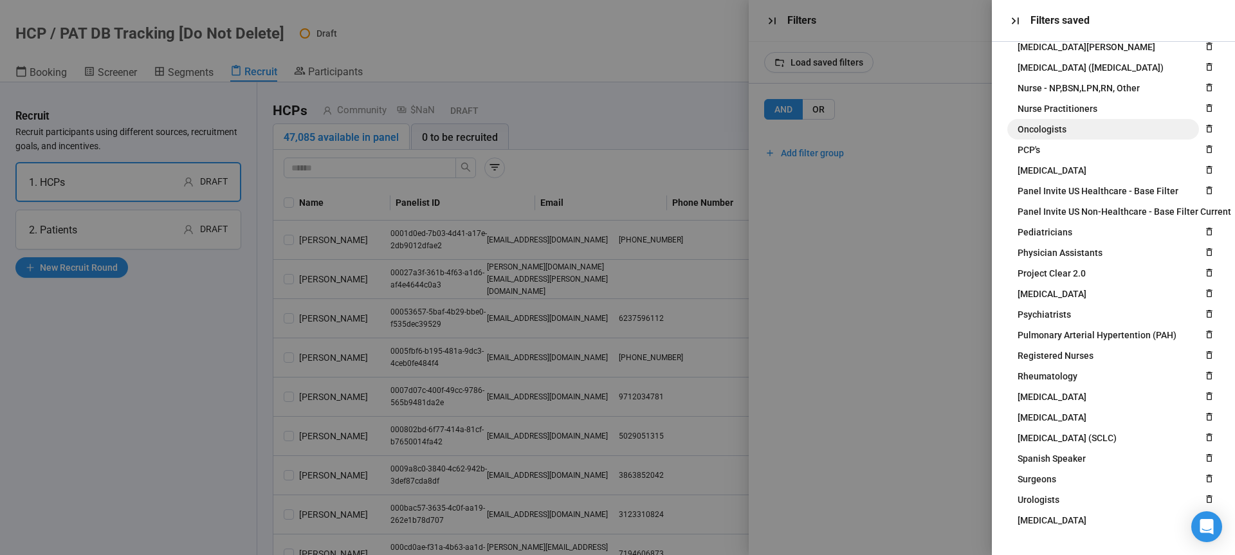
click at [1048, 122] on span "Oncologists" at bounding box center [1042, 129] width 49 height 14
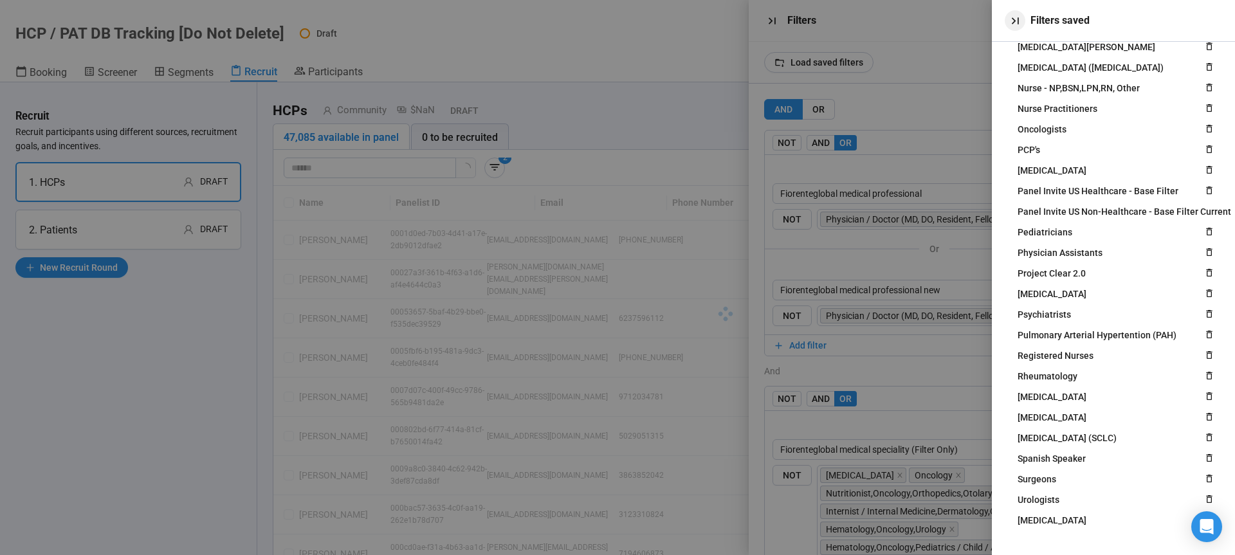
click at [1017, 25] on icon "button" at bounding box center [1016, 21] width 14 height 14
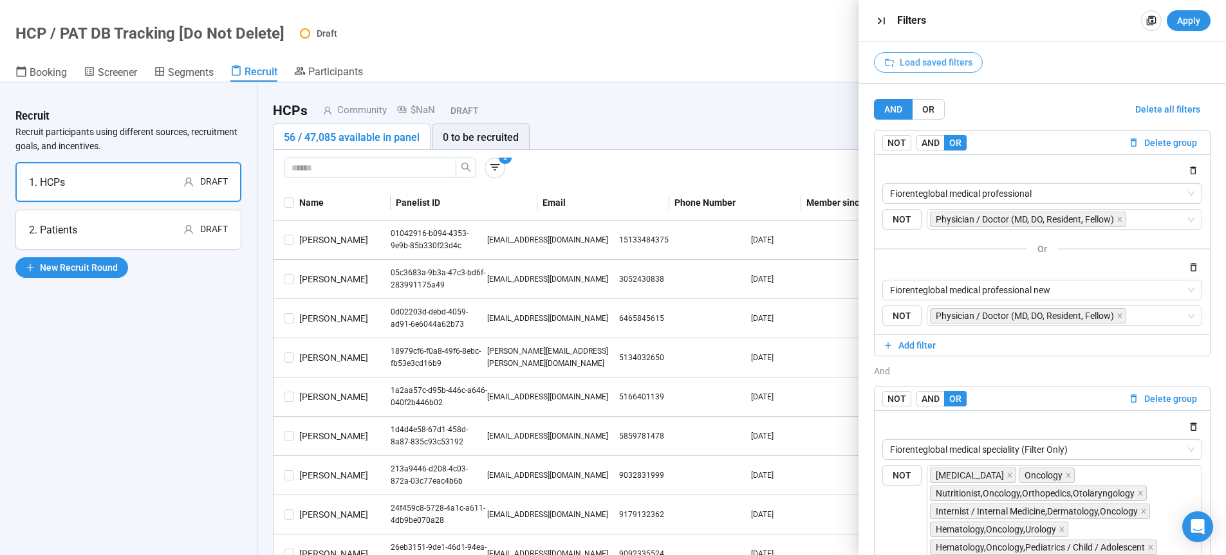
click at [946, 66] on span "Load saved filters" at bounding box center [936, 62] width 73 height 14
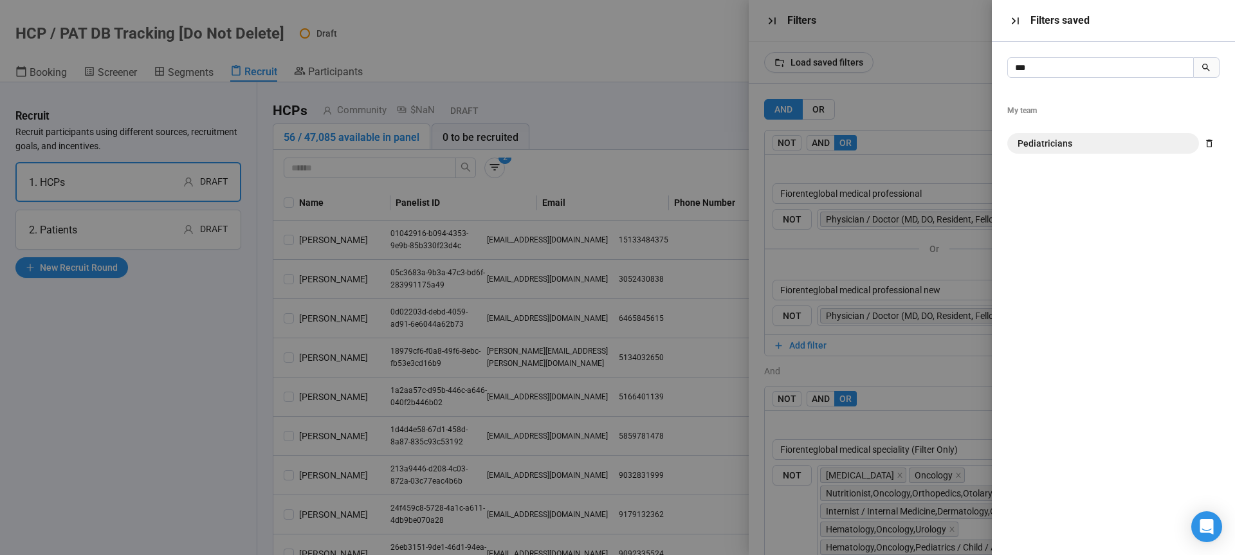
click at [1014, 136] on button "Pediatricians" at bounding box center [1104, 143] width 192 height 21
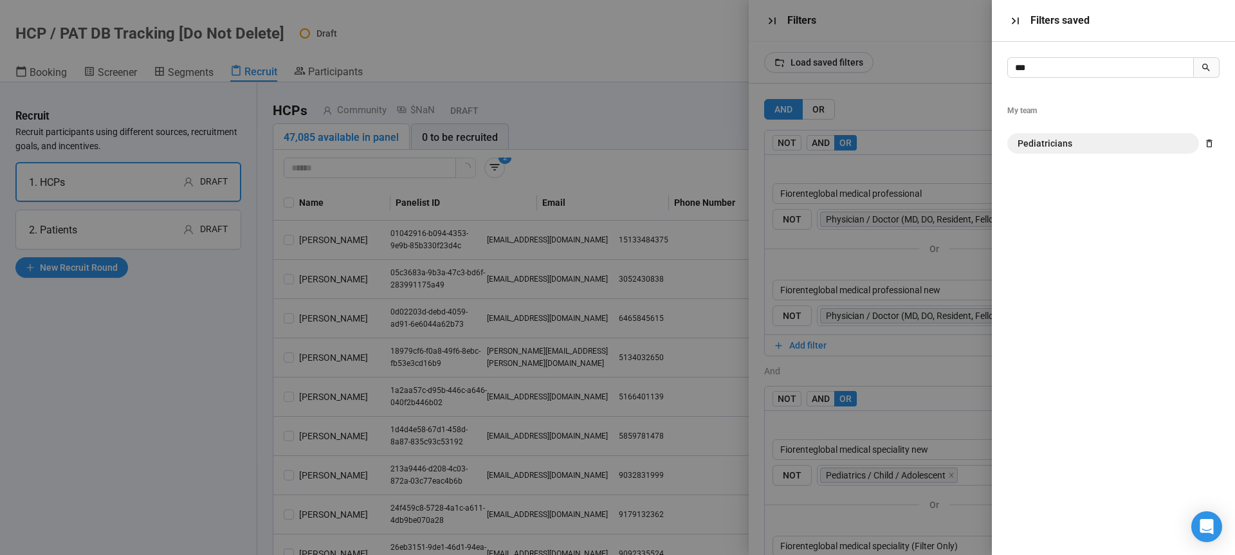
click at [1037, 142] on span "Pediatricians" at bounding box center [1045, 143] width 55 height 14
click at [1058, 68] on input "***" at bounding box center [1101, 67] width 187 height 21
click at [1030, 141] on span "PCP's" at bounding box center [1029, 143] width 23 height 14
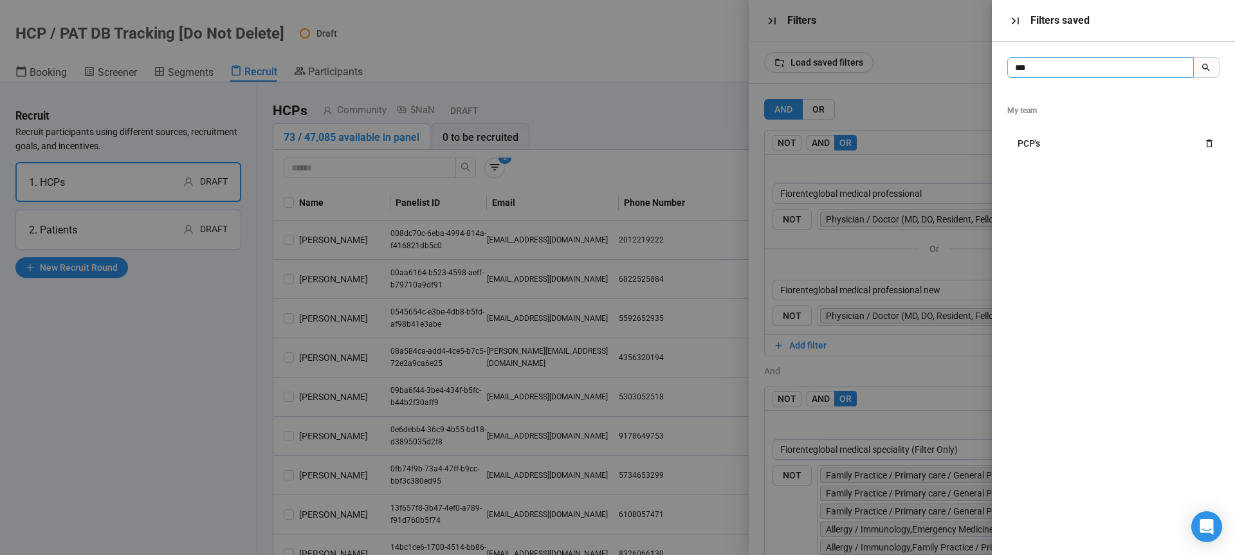
click at [1044, 69] on input "***" at bounding box center [1101, 67] width 187 height 21
drag, startPoint x: 1044, startPoint y: 69, endPoint x: 992, endPoint y: 69, distance: 51.5
click at [1008, 69] on input "***" at bounding box center [1101, 67] width 187 height 21
click at [1042, 146] on span "Physician Assistants" at bounding box center [1060, 143] width 85 height 14
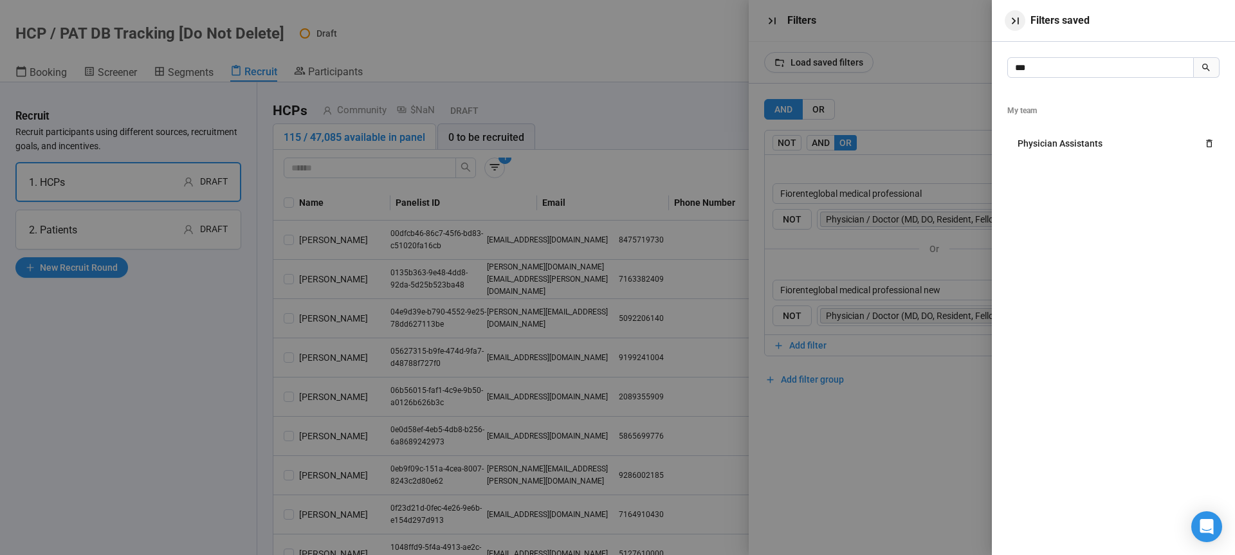
click at [1017, 20] on icon "button" at bounding box center [1016, 21] width 14 height 14
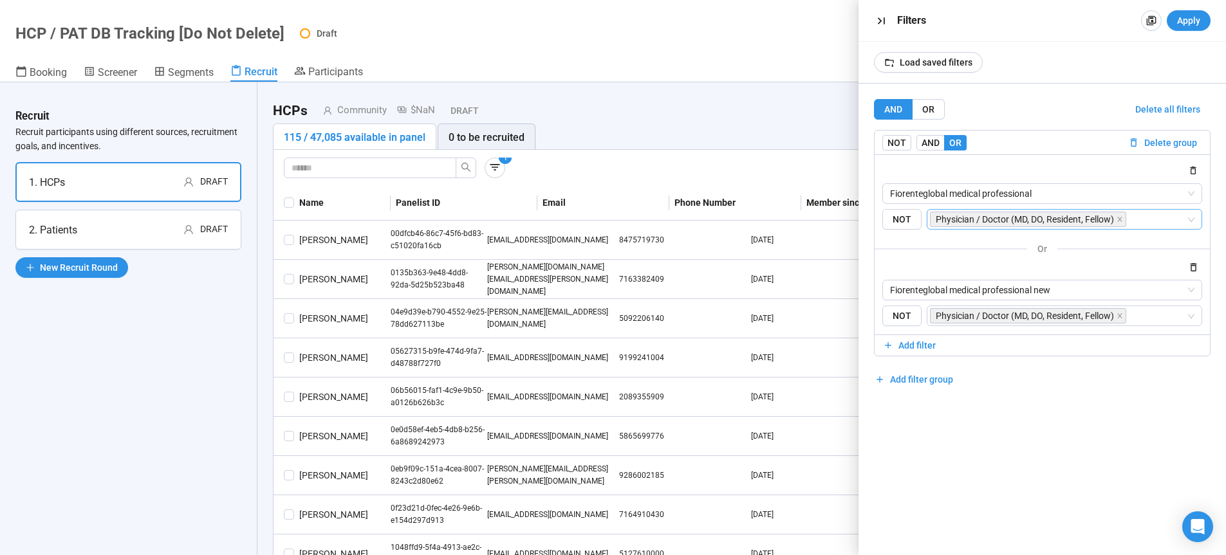
click at [1119, 218] on icon "close" at bounding box center [1119, 219] width 5 height 5
click at [1118, 219] on input "search" at bounding box center [1061, 219] width 252 height 15
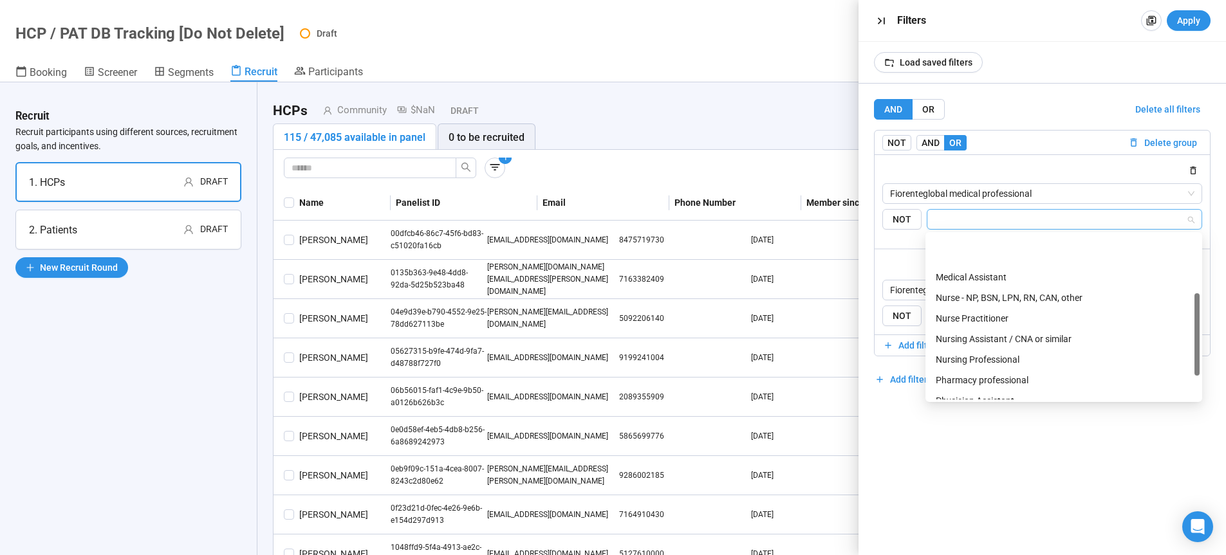
scroll to position [113, 0]
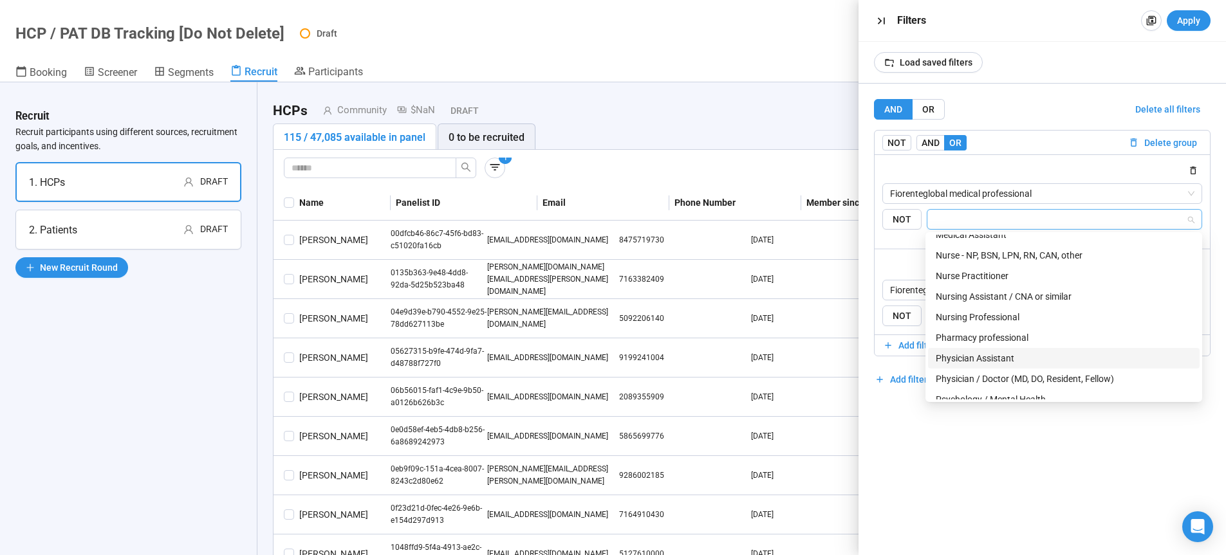
click at [992, 359] on div "Physician Assistant" at bounding box center [1064, 358] width 256 height 14
click at [1035, 445] on div "AND OR Delete all filters NOT AND OR Delete group Fiorenteglobal medical profes…" at bounding box center [1042, 320] width 368 height 472
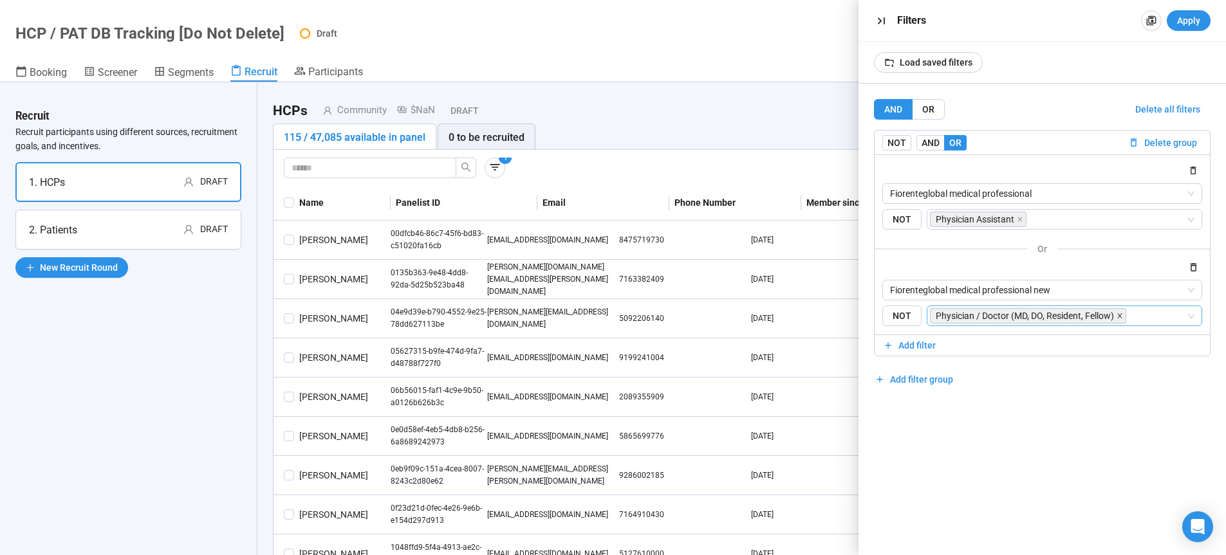
click at [1120, 318] on icon "close" at bounding box center [1119, 316] width 6 height 6
click at [1119, 318] on input "search" at bounding box center [1061, 315] width 252 height 15
click at [1010, 317] on input "search" at bounding box center [1061, 315] width 252 height 15
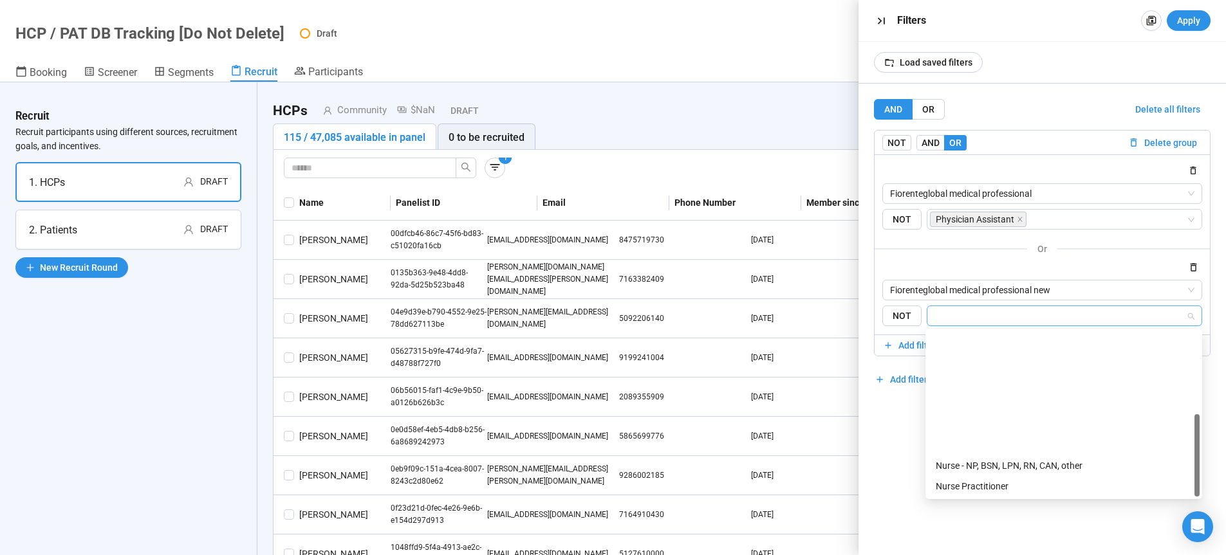
scroll to position [144, 0]
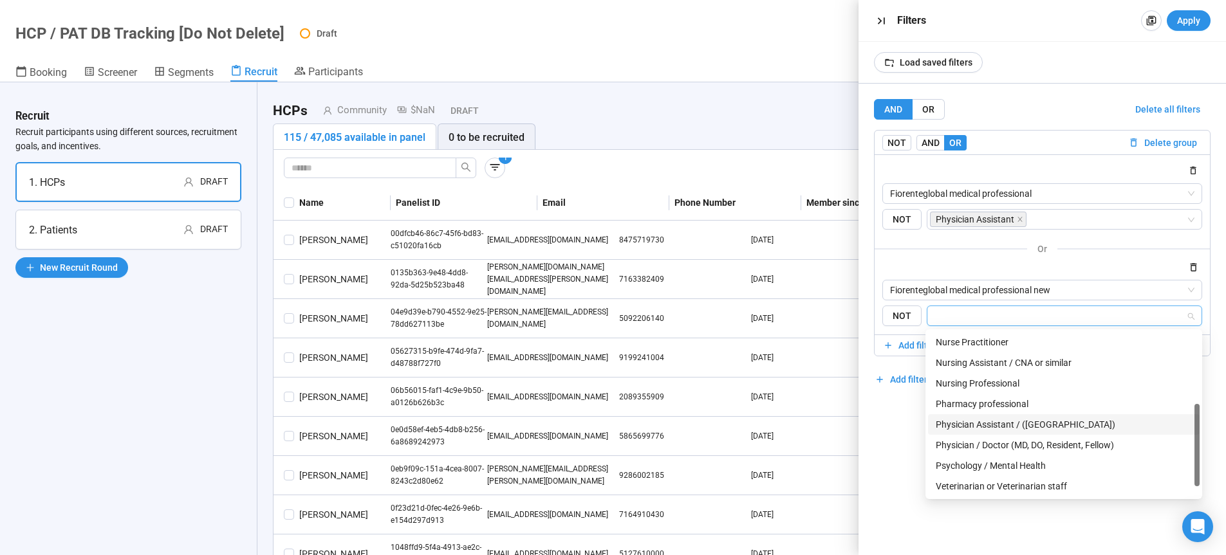
click at [1010, 425] on div "Physician Assistant / ([GEOGRAPHIC_DATA])" at bounding box center [1064, 425] width 256 height 14
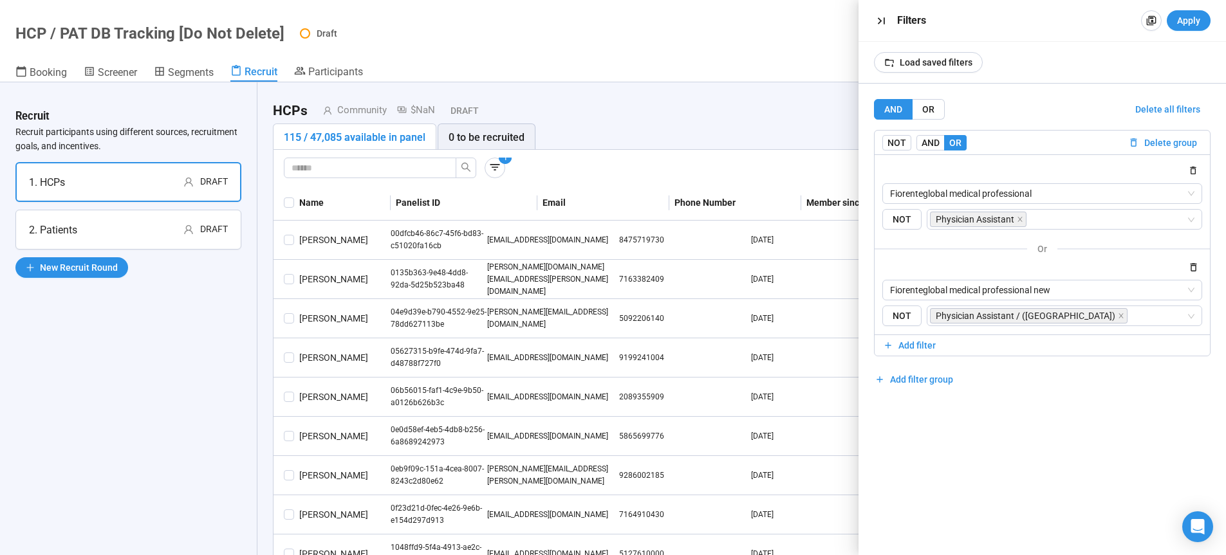
click at [1053, 524] on div "AND OR Delete all filters NOT AND OR Delete group Fiorenteglobal medical profes…" at bounding box center [1042, 320] width 368 height 472
click at [1151, 22] on icon "button" at bounding box center [1151, 20] width 10 height 10
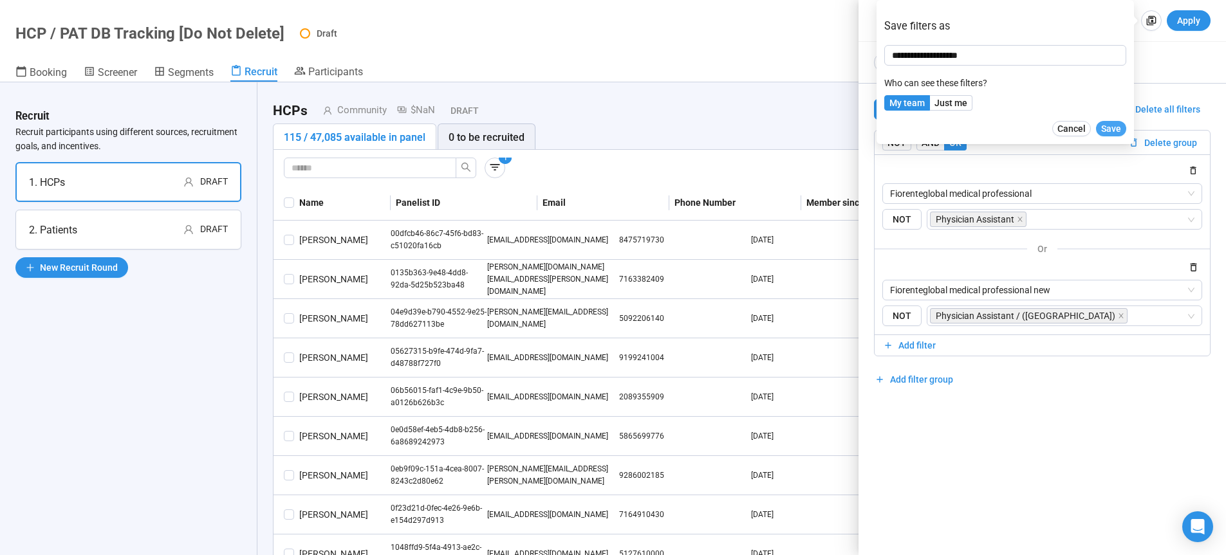
click at [1111, 129] on span "Save" at bounding box center [1111, 129] width 20 height 14
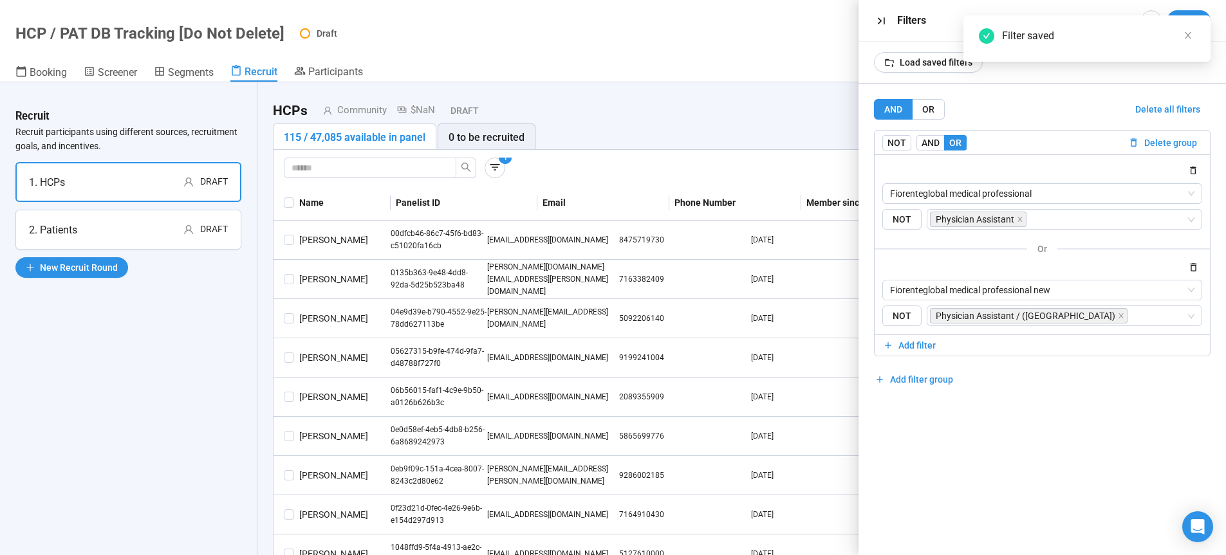
click at [1141, 81] on div "Load saved filters" at bounding box center [1042, 62] width 368 height 41
click at [1200, 10] on button "Apply" at bounding box center [1189, 20] width 44 height 21
click at [1187, 35] on icon "close" at bounding box center [1187, 35] width 9 height 9
click at [1171, 108] on span "Delete all filters" at bounding box center [1167, 109] width 65 height 14
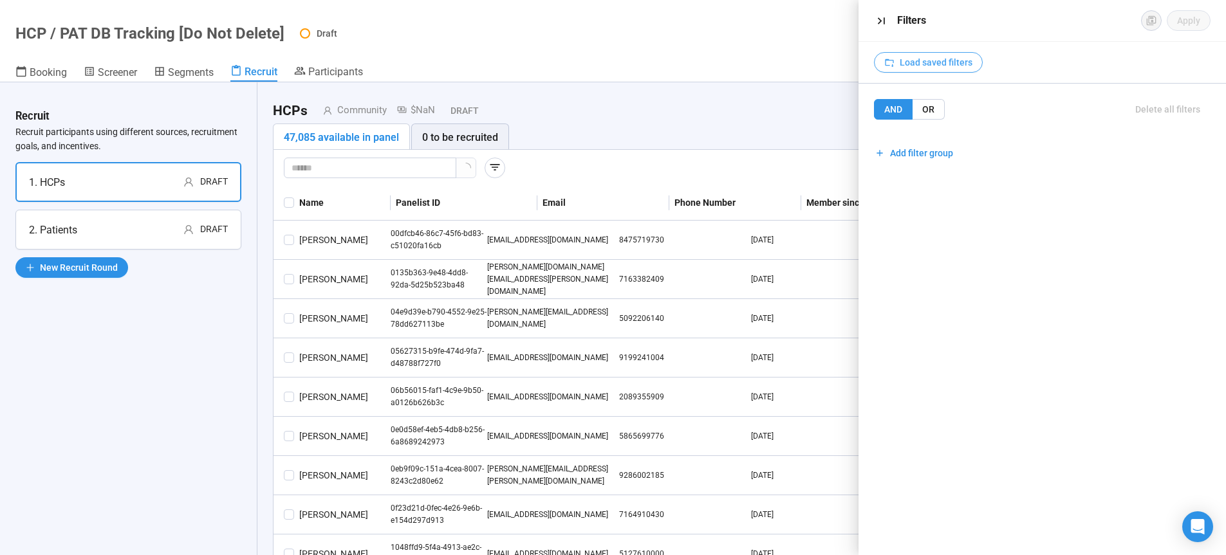
click at [943, 64] on span "Load saved filters" at bounding box center [936, 62] width 73 height 14
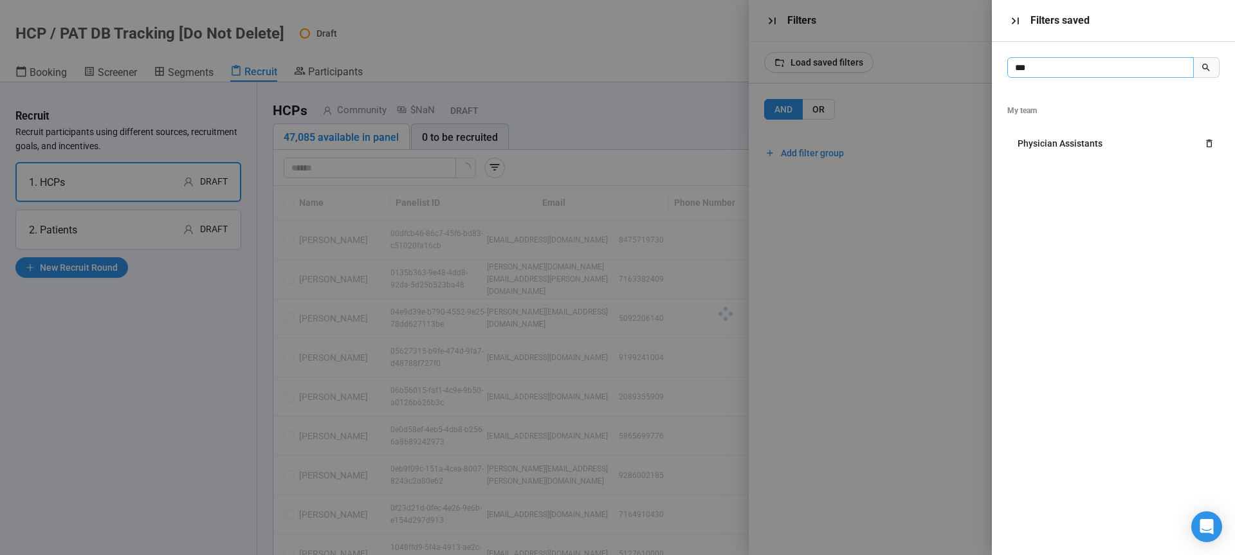
click at [1047, 70] on input "***" at bounding box center [1101, 67] width 187 height 21
click at [1060, 151] on span "Psychiatrists" at bounding box center [1044, 143] width 53 height 14
click at [1061, 149] on span "Psychiatrists" at bounding box center [1044, 143] width 53 height 14
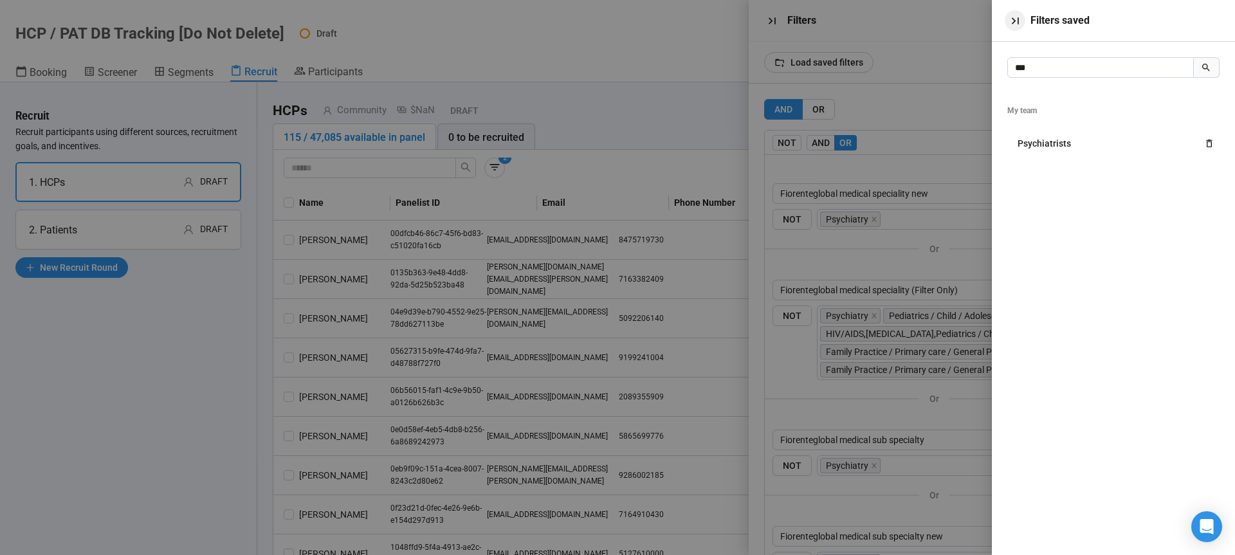
click at [1017, 24] on icon "button" at bounding box center [1016, 21] width 14 height 14
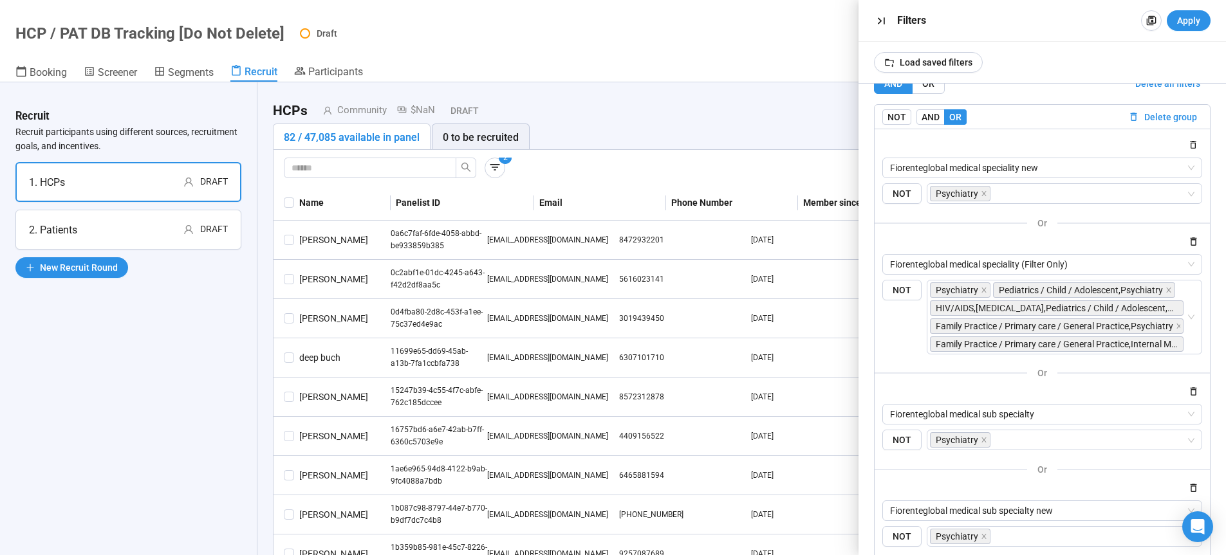
scroll to position [22, 0]
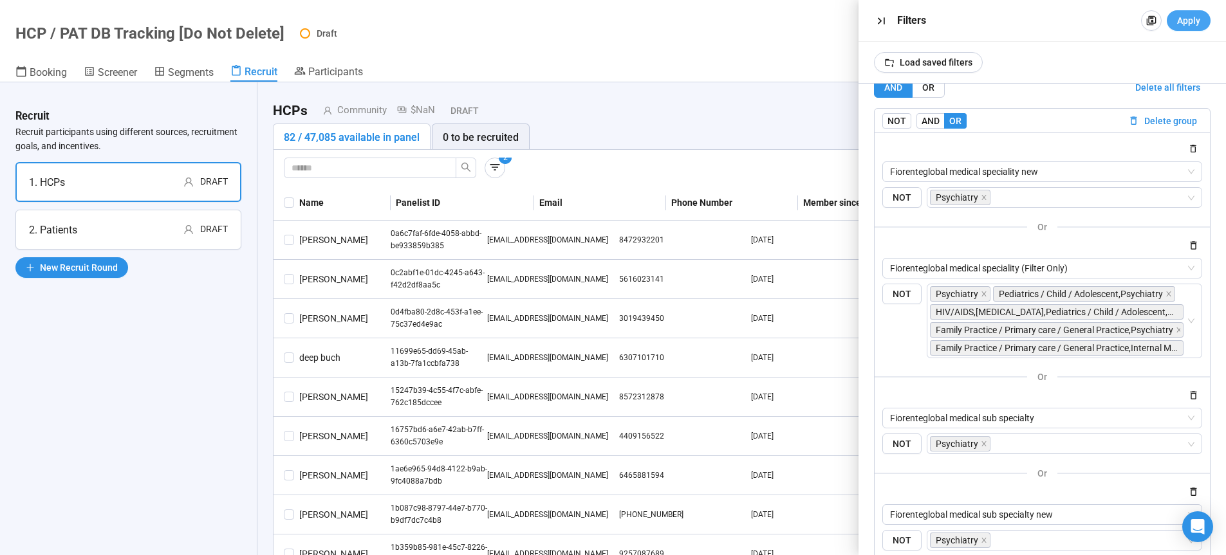
click at [1199, 22] on span "Apply" at bounding box center [1188, 21] width 23 height 14
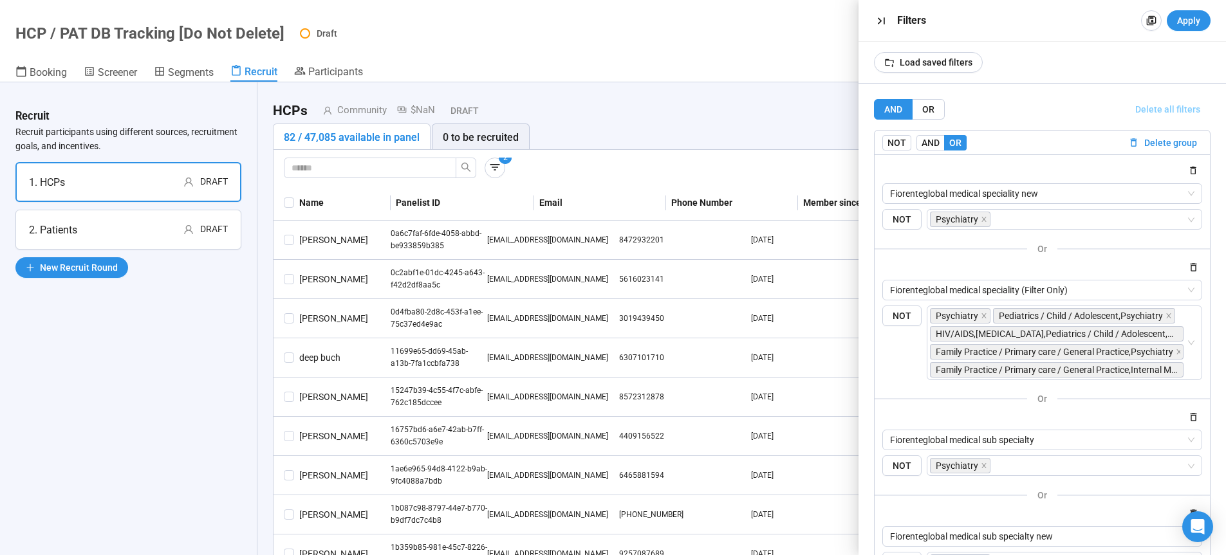
click at [1146, 109] on span "Delete all filters" at bounding box center [1167, 109] width 65 height 14
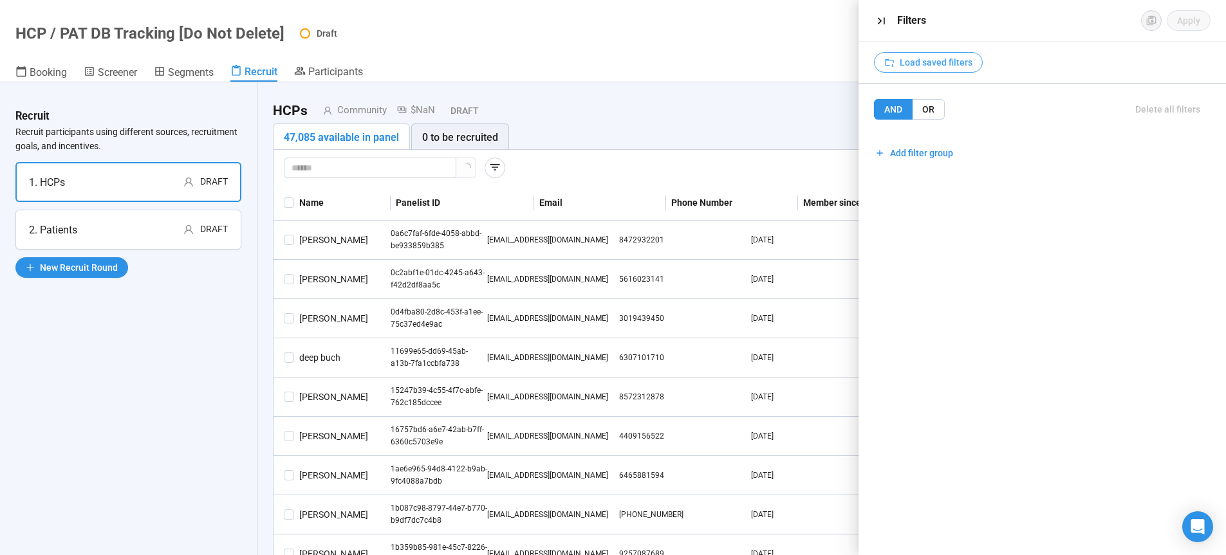
click at [935, 62] on span "Load saved filters" at bounding box center [936, 62] width 73 height 14
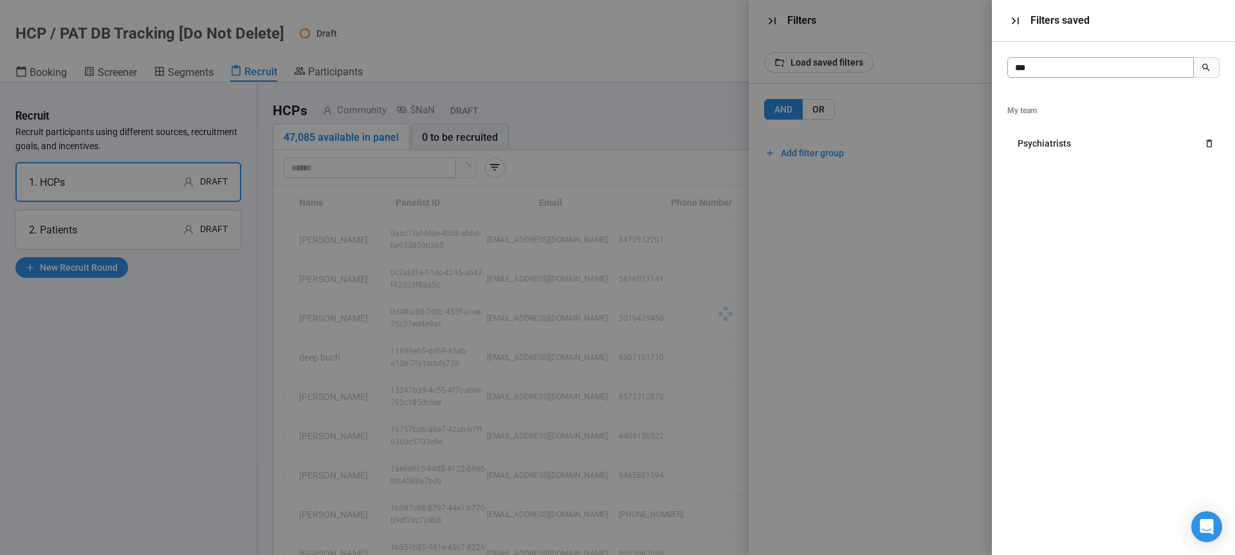
drag, startPoint x: 1037, startPoint y: 67, endPoint x: 963, endPoint y: 68, distance: 74.6
click at [1008, 68] on input "***" at bounding box center [1101, 67] width 187 height 21
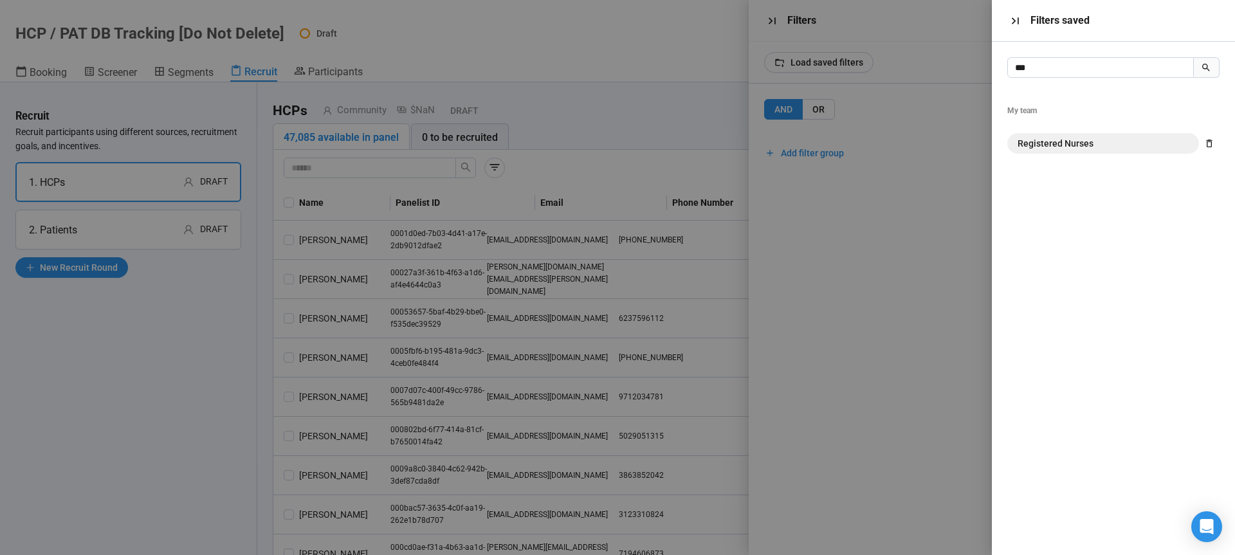
click at [1067, 140] on span "Registered Nurses" at bounding box center [1056, 143] width 76 height 14
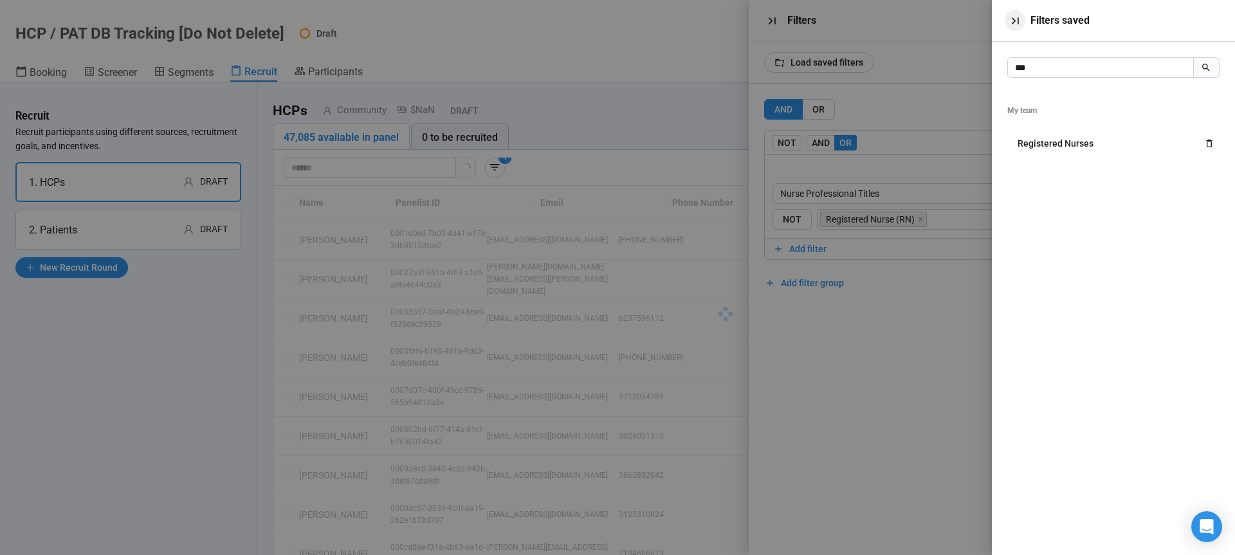
click at [1014, 22] on icon "button" at bounding box center [1014, 20] width 7 height 7
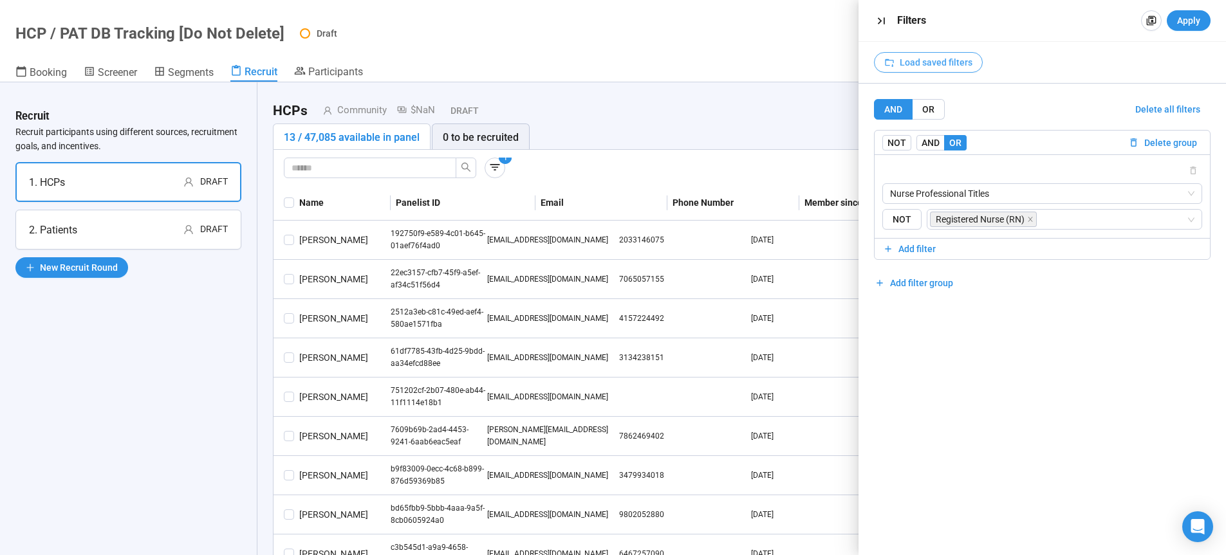
click at [932, 62] on span "Load saved filters" at bounding box center [936, 62] width 73 height 14
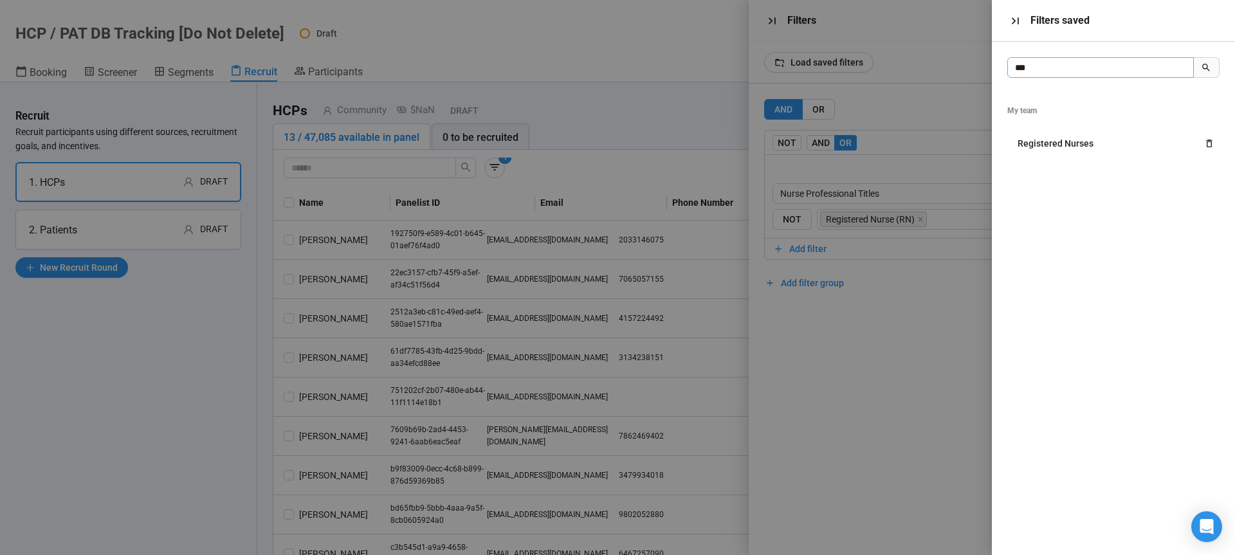
drag, startPoint x: 1037, startPoint y: 69, endPoint x: 1010, endPoint y: 69, distance: 27.0
click at [1010, 69] on input "***" at bounding box center [1101, 67] width 187 height 21
click at [1049, 141] on span "Rheumatology" at bounding box center [1048, 143] width 60 height 14
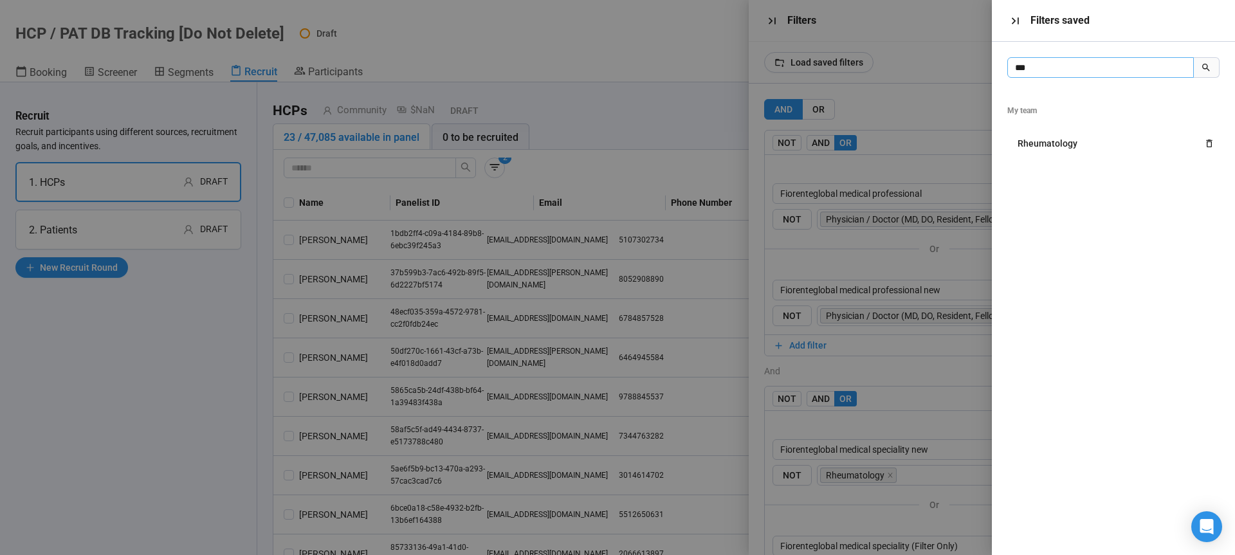
click at [1038, 67] on input "***" at bounding box center [1101, 67] width 187 height 21
drag, startPoint x: 1004, startPoint y: 68, endPoint x: 975, endPoint y: 68, distance: 29.0
click at [1008, 68] on input "***" at bounding box center [1101, 67] width 187 height 21
click at [1045, 163] on span "Surgeons" at bounding box center [1037, 164] width 39 height 14
drag, startPoint x: 1140, startPoint y: 73, endPoint x: 1029, endPoint y: 70, distance: 110.7
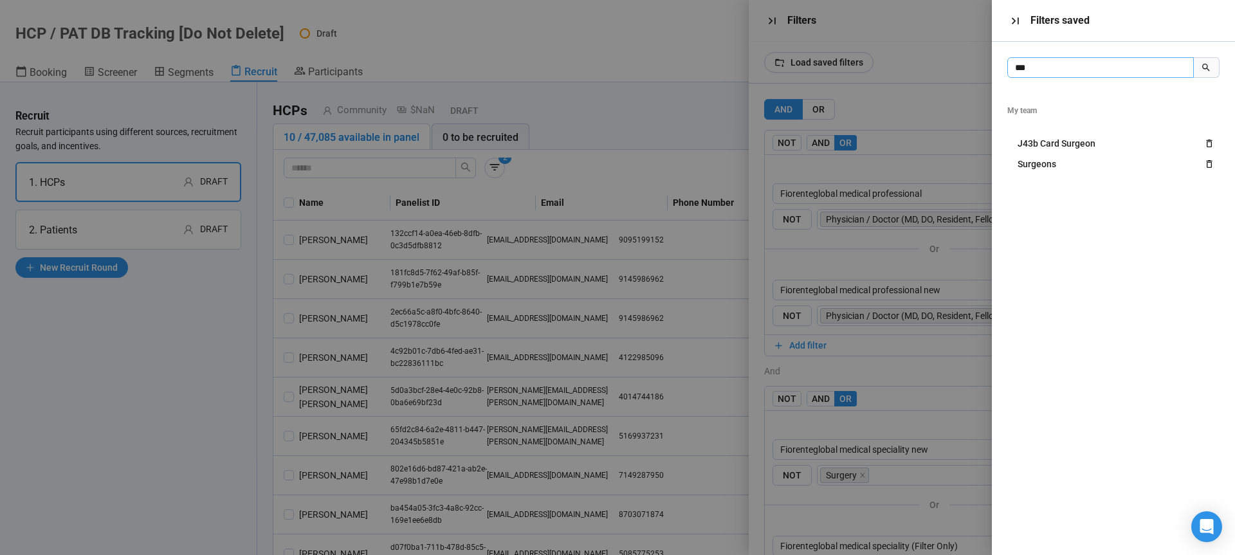
click at [1008, 73] on input "***" at bounding box center [1101, 67] width 187 height 21
click at [1008, 68] on input "***" at bounding box center [1101, 67] width 187 height 21
type input "***"
click at [1210, 68] on icon at bounding box center [1206, 67] width 11 height 11
click at [1206, 68] on icon at bounding box center [1206, 67] width 11 height 11
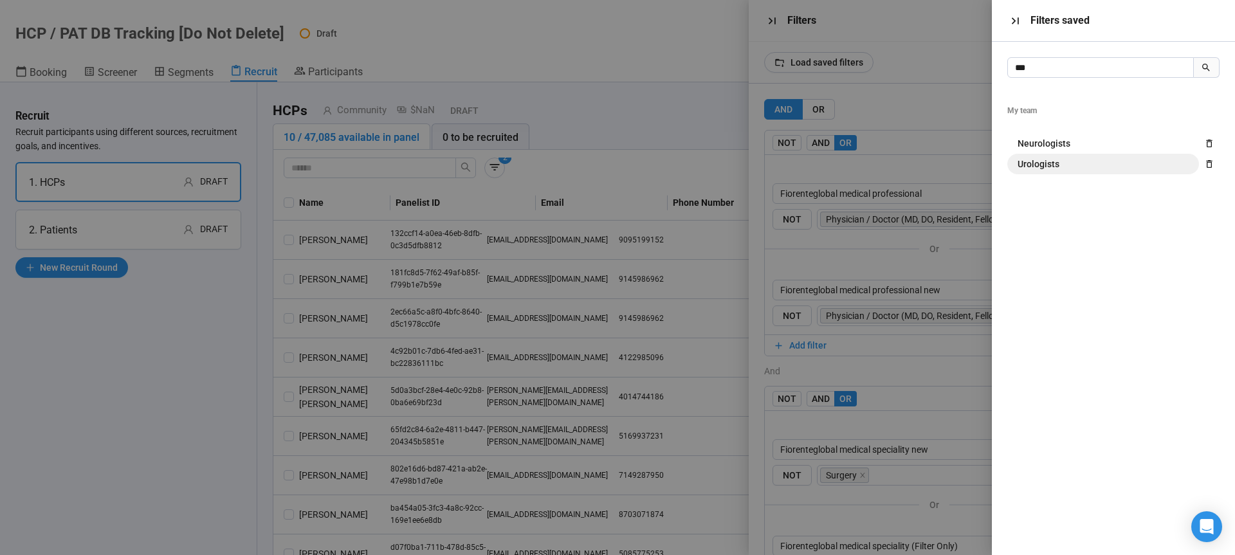
click at [1048, 165] on span "Urologists" at bounding box center [1039, 164] width 42 height 14
click at [1019, 23] on icon "button" at bounding box center [1014, 20] width 7 height 7
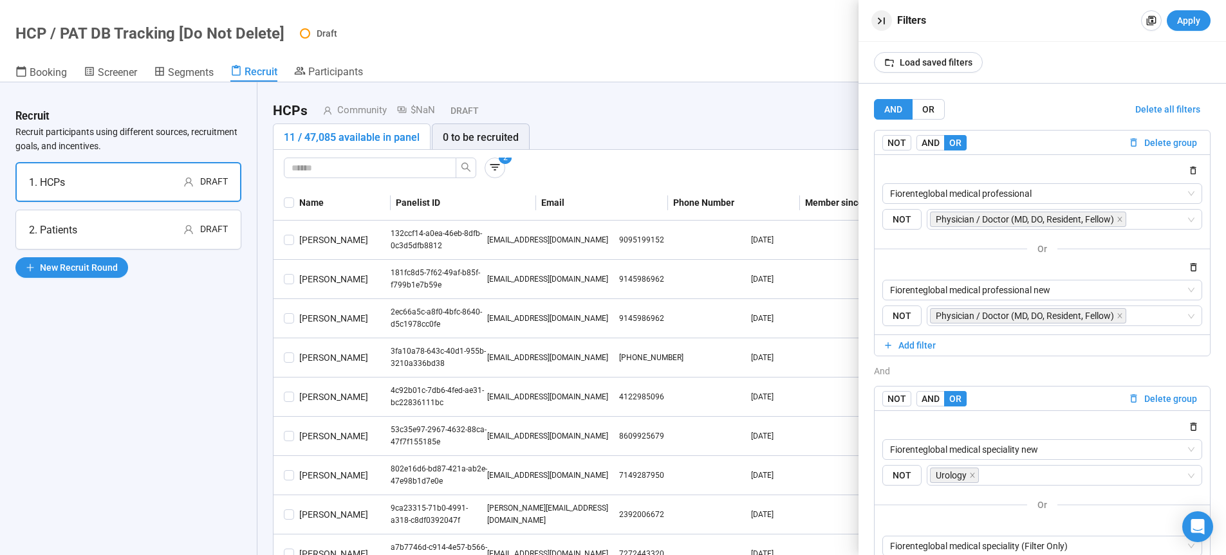
click at [883, 21] on icon "button" at bounding box center [881, 21] width 14 height 14
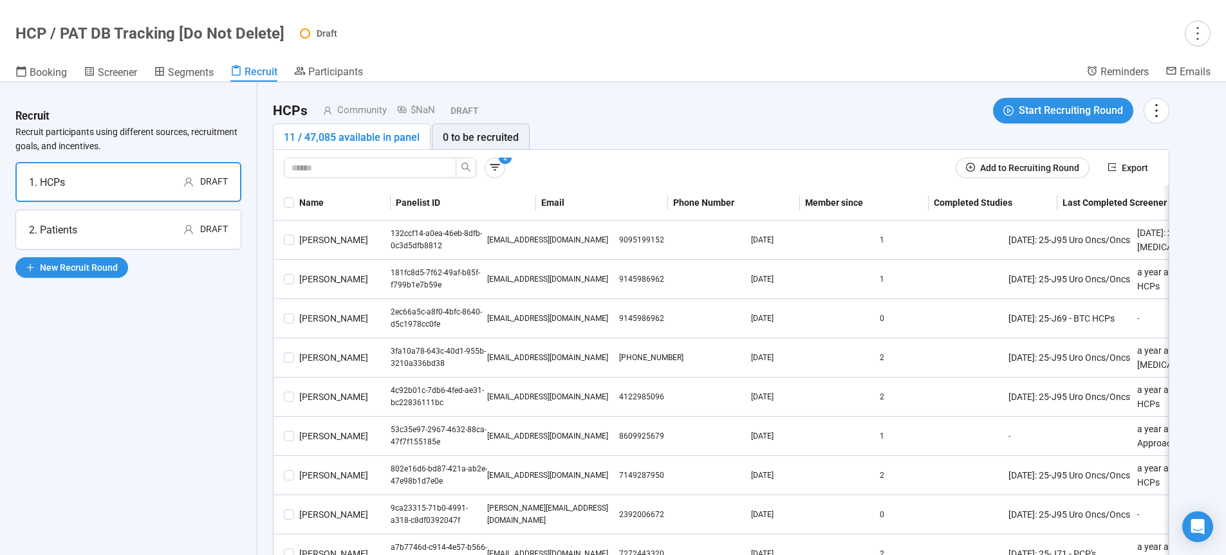
click at [758, 175] on div "2 Add to Recruiting Round Export" at bounding box center [721, 168] width 874 height 21
